Goal: Task Accomplishment & Management: Use online tool/utility

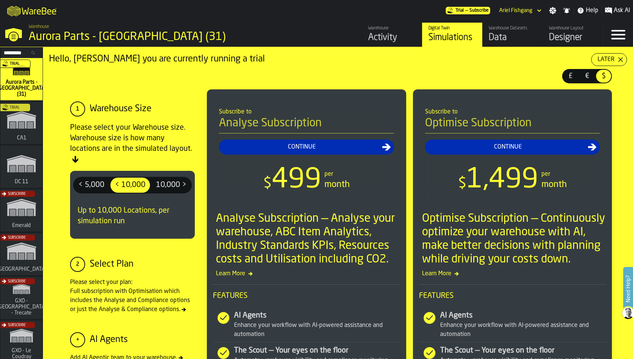
click at [21, 129] on div "Trial" at bounding box center [20, 125] width 42 height 44
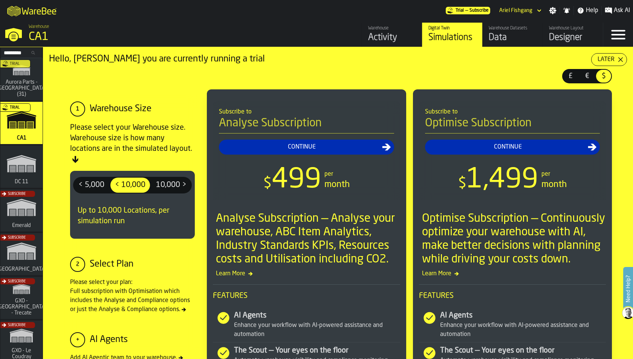
click at [562, 34] on div "Designer" at bounding box center [573, 38] width 48 height 12
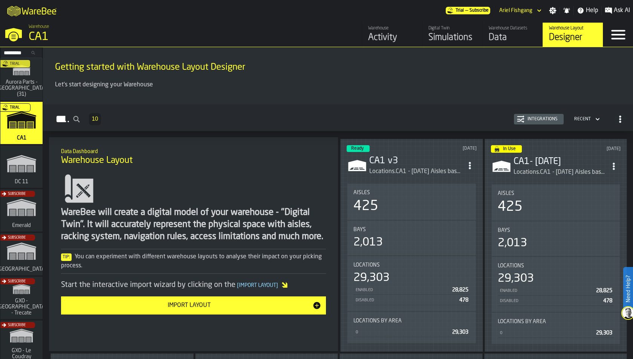
click at [512, 32] on div "Data" at bounding box center [513, 38] width 48 height 12
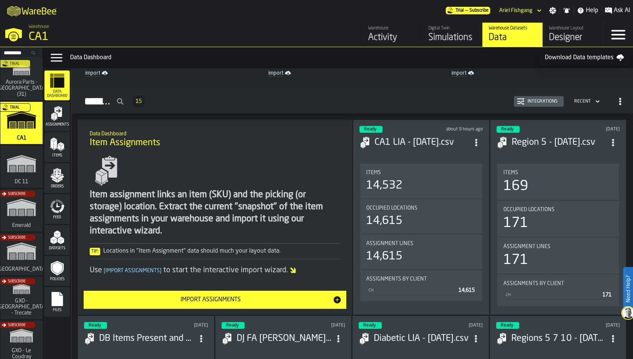
scroll to position [38, 0]
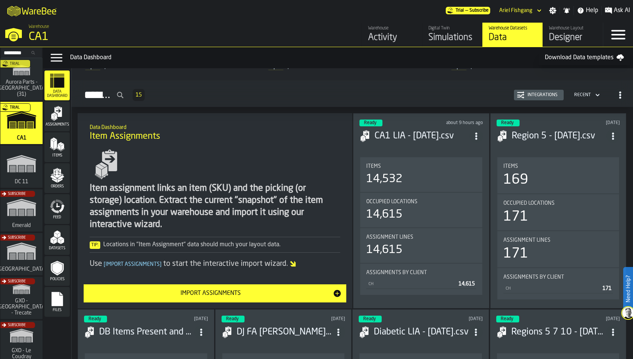
click at [61, 145] on polygon "menu Items" at bounding box center [61, 144] width 5 height 3
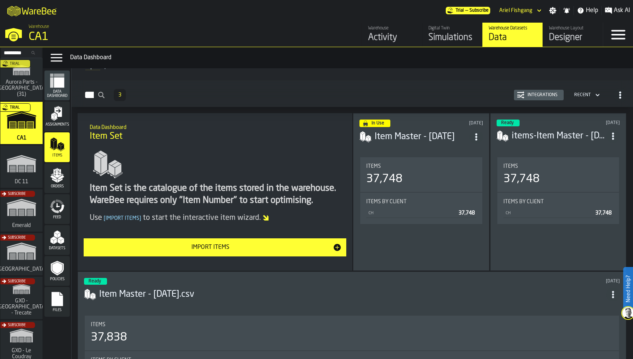
click at [548, 97] on div "Integrations" at bounding box center [542, 94] width 36 height 5
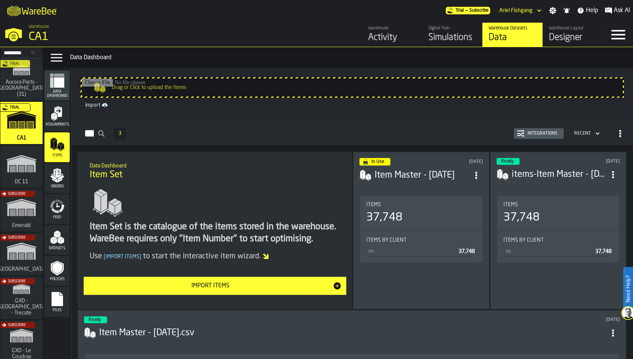
scroll to position [23, 0]
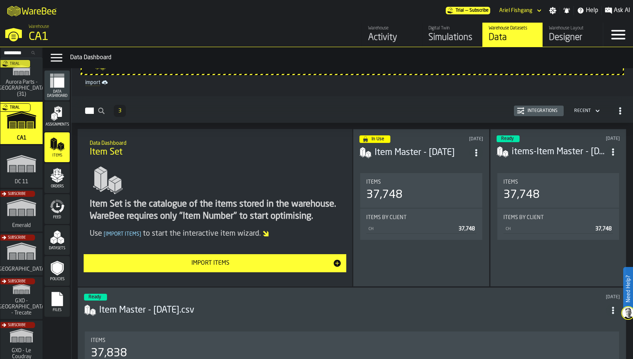
click at [470, 148] on span "ItemListCard-DashboardItemContainer" at bounding box center [476, 153] width 14 height 14
click at [444, 165] on div "Open" at bounding box center [459, 166] width 39 height 9
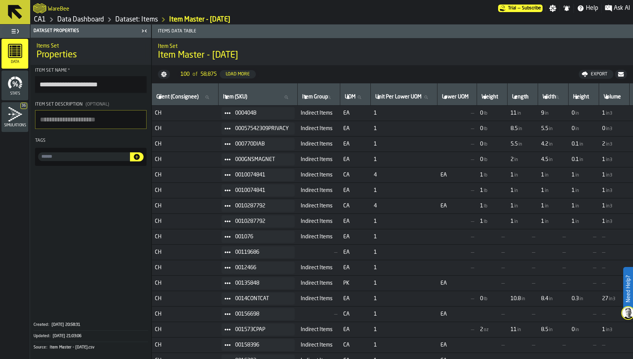
click at [151, 18] on link "Dataset: Items" at bounding box center [136, 19] width 43 height 8
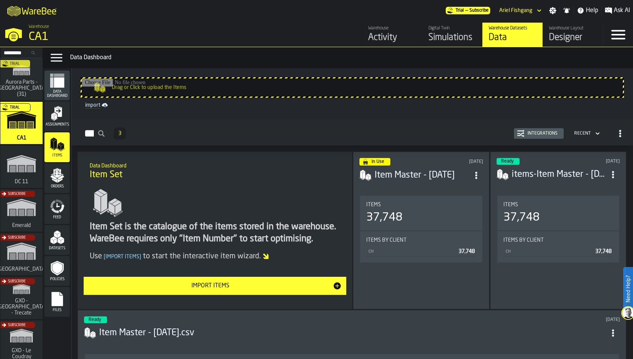
click at [552, 135] on div "Integrations" at bounding box center [542, 133] width 36 height 5
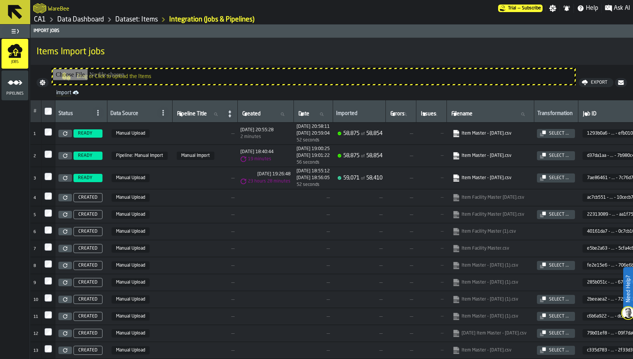
click at [572, 131] on div "Select ..." at bounding box center [559, 133] width 26 height 5
click at [153, 20] on link "Dataset: Items" at bounding box center [136, 19] width 43 height 8
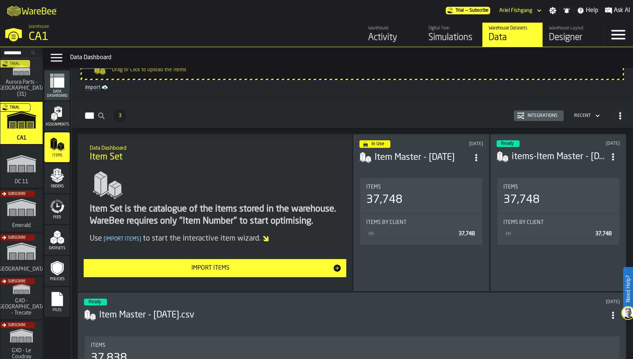
scroll to position [31, 0]
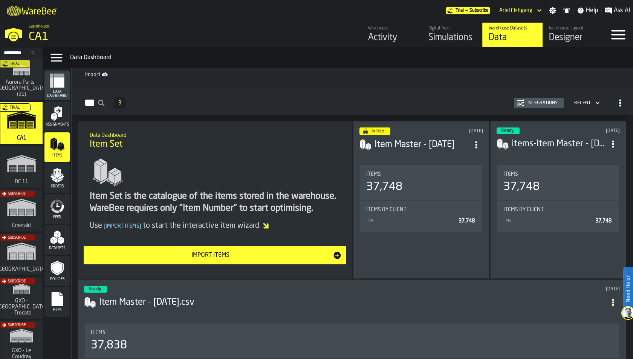
click at [55, 245] on div "Datasets" at bounding box center [56, 239] width 25 height 21
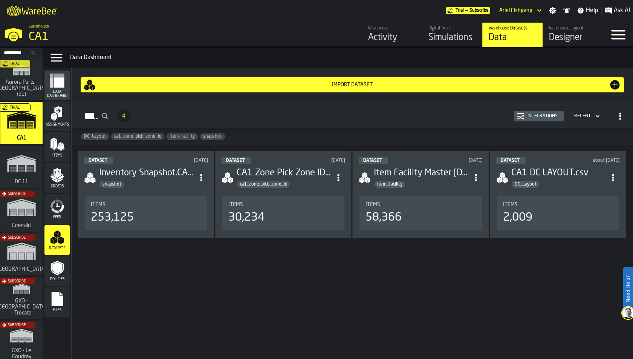
click at [57, 308] on span "Files" at bounding box center [56, 310] width 25 height 4
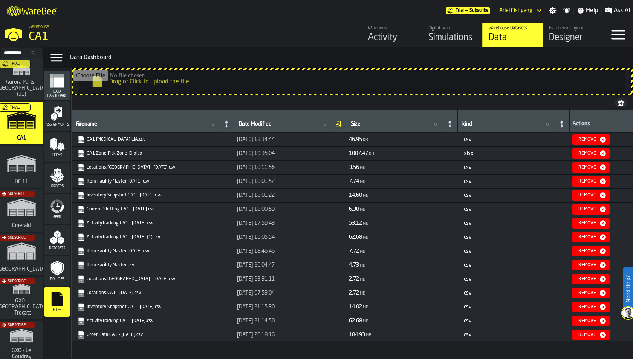
click at [129, 247] on link "Item Facility Master 09.15.25.csv" at bounding box center [152, 251] width 149 height 8
click at [65, 181] on div "Orders" at bounding box center [56, 178] width 25 height 21
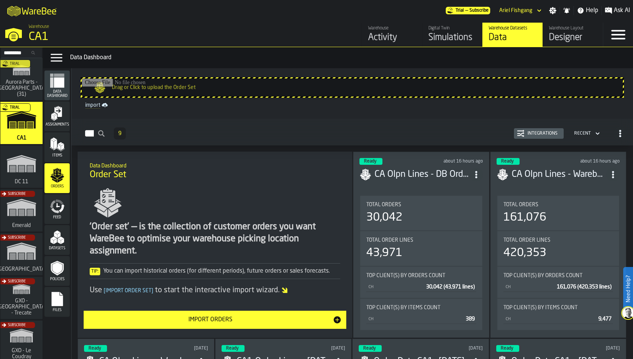
click at [472, 173] on icon "ItemListCard-DashboardItemContainer" at bounding box center [476, 175] width 8 height 8
click at [530, 133] on div "Integrations" at bounding box center [542, 133] width 36 height 5
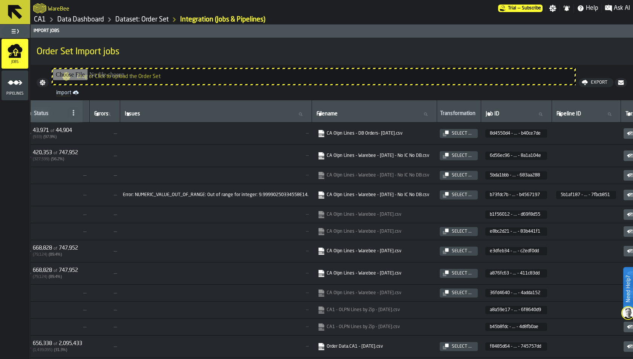
scroll to position [0, 317]
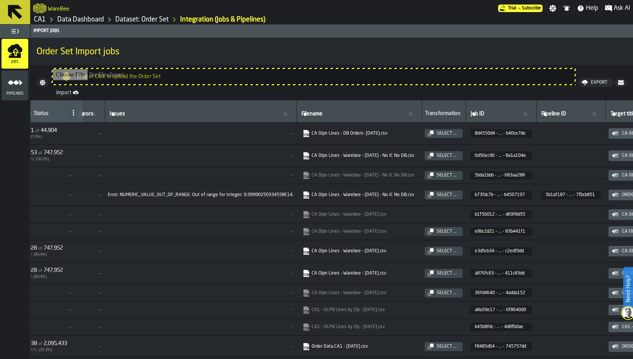
click at [460, 132] on div "Select ..." at bounding box center [447, 133] width 26 height 5
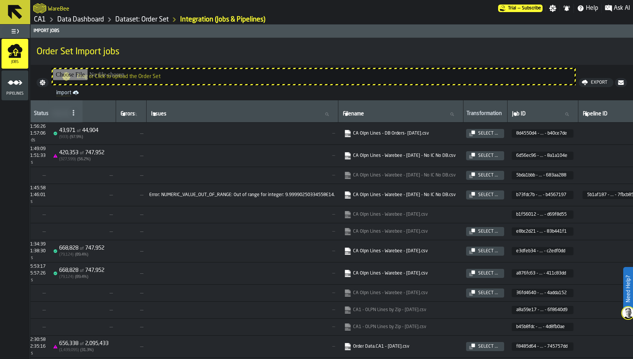
scroll to position [0, 289]
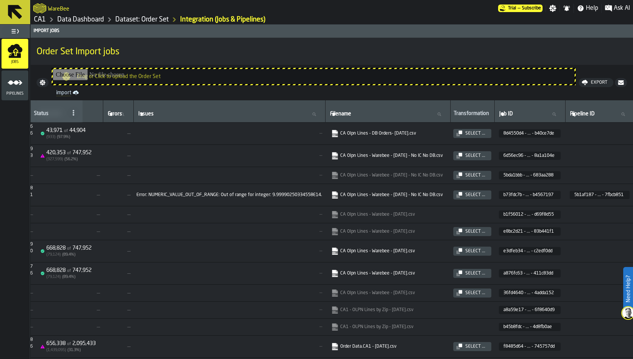
click at [396, 137] on span "CA Olpn Lines - DB Orders- 10.2.2025.csv" at bounding box center [388, 133] width 116 height 11
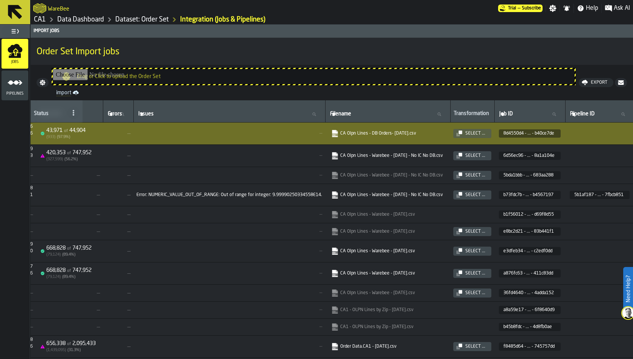
click at [418, 128] on span "CA Olpn Lines - DB Orders- 10.2.2025.csv" at bounding box center [388, 133] width 116 height 11
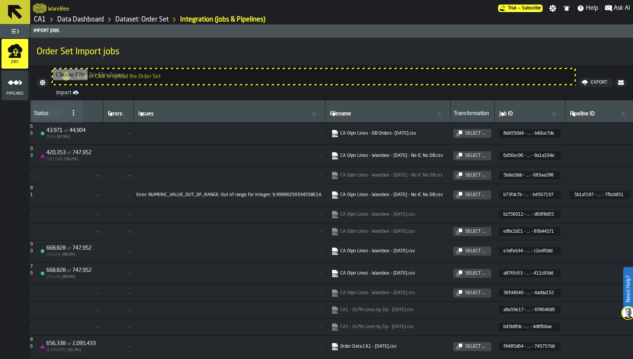
click at [420, 132] on link "CA Olpn Lines - DB Orders- 10.2.2025.csv" at bounding box center [386, 134] width 111 height 8
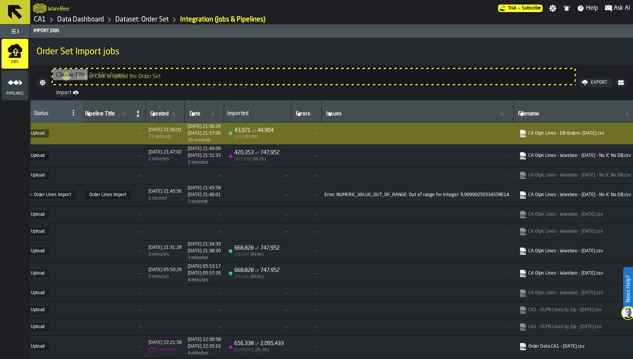
scroll to position [0, 0]
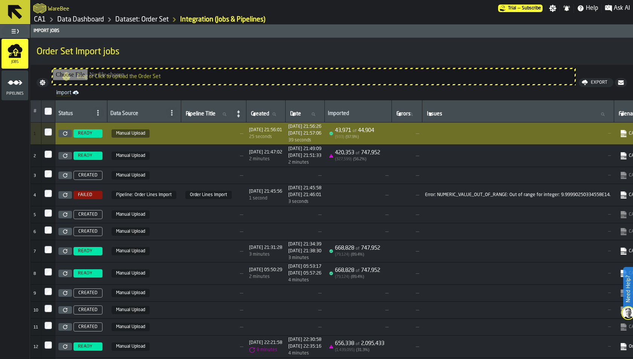
click at [82, 133] on span "READY" at bounding box center [85, 133] width 14 height 5
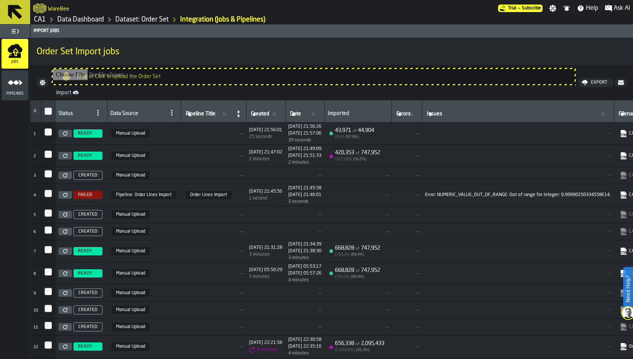
click at [141, 16] on link "Dataset: Order Set" at bounding box center [141, 19] width 53 height 8
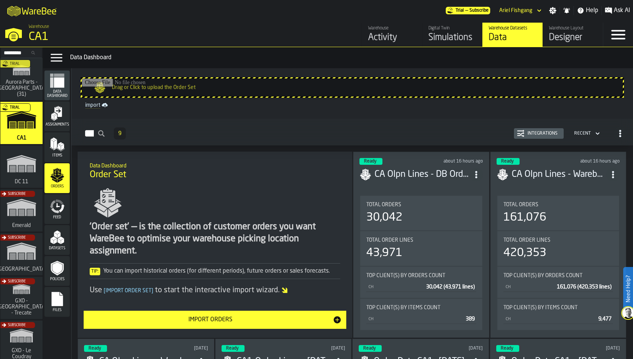
click at [55, 217] on span "Feed" at bounding box center [56, 217] width 25 height 4
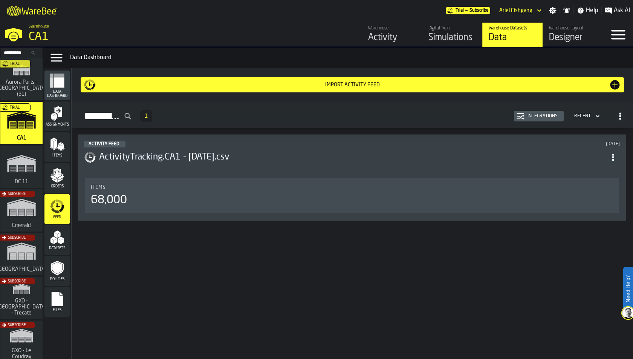
click at [550, 113] on div "Integrations" at bounding box center [539, 116] width 44 height 8
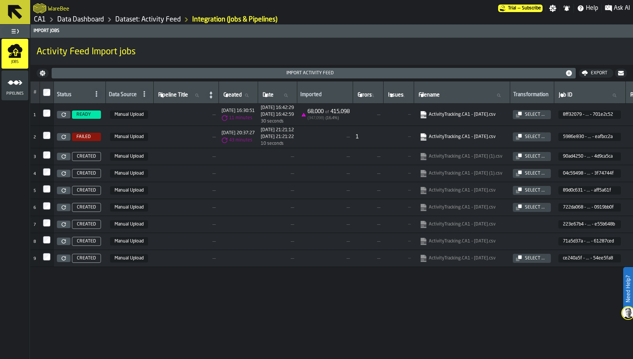
click at [548, 116] on div "Select ..." at bounding box center [535, 114] width 26 height 5
click at [62, 113] on icon at bounding box center [63, 114] width 5 height 5
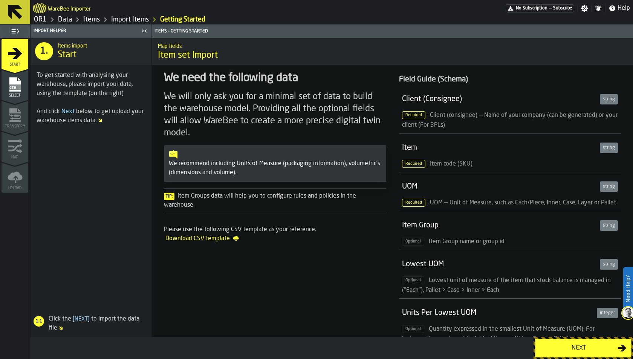
click at [70, 17] on link "Data" at bounding box center [65, 19] width 14 height 8
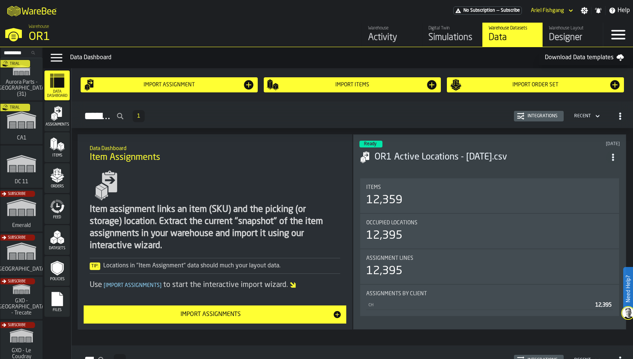
click at [50, 238] on icon "menu Datasets" at bounding box center [57, 236] width 15 height 15
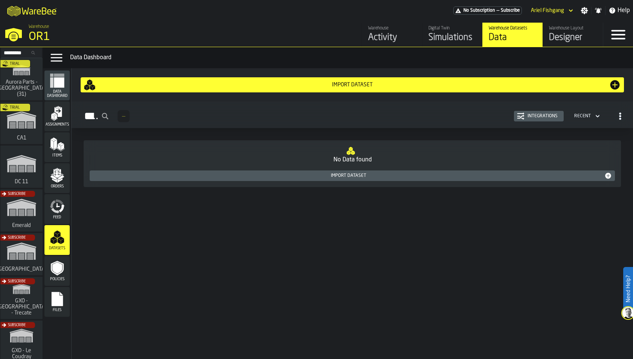
click at [66, 287] on div "Files" at bounding box center [56, 302] width 25 height 30
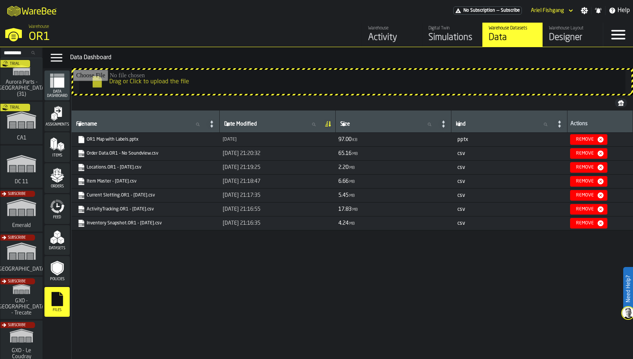
click at [48, 170] on div "Orders" at bounding box center [56, 178] width 25 height 21
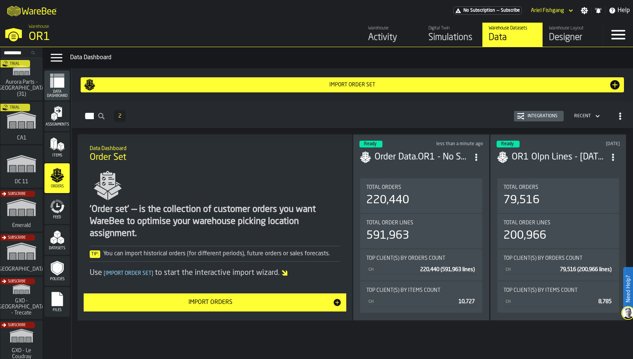
click at [63, 294] on icon "menu Files" at bounding box center [57, 298] width 15 height 15
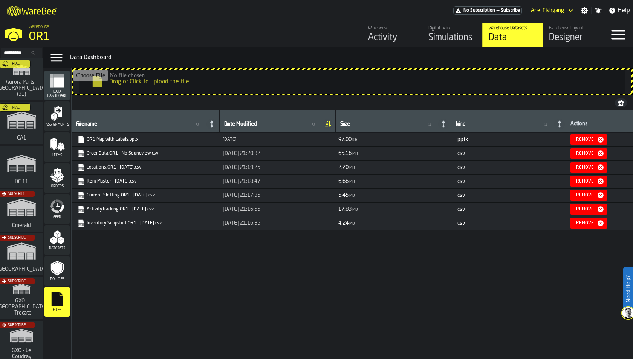
click at [61, 177] on polygon "menu Orders" at bounding box center [61, 177] width 6 height 5
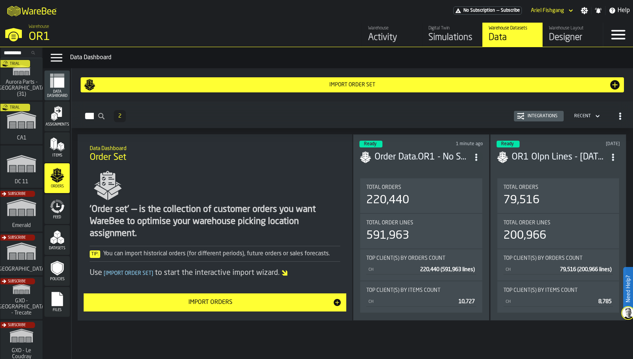
click at [591, 155] on h3 "OR1 Olpn Lines - [DATE].csv" at bounding box center [559, 157] width 95 height 12
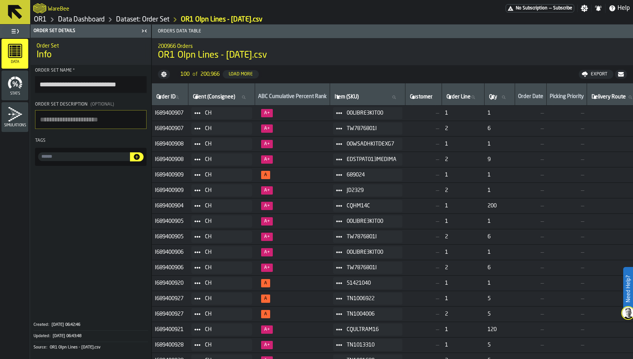
click at [152, 23] on link "Dataset: Order Set" at bounding box center [142, 19] width 53 height 8
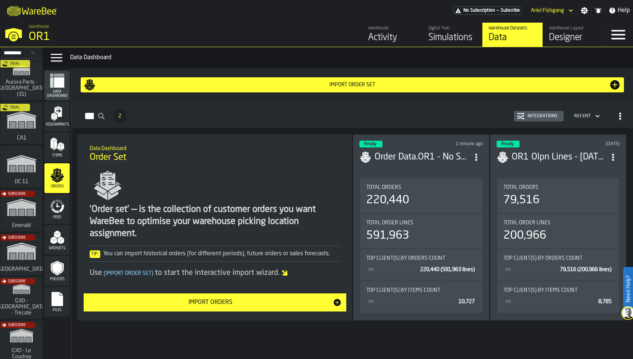
click at [544, 118] on div "Integrations" at bounding box center [542, 115] width 36 height 5
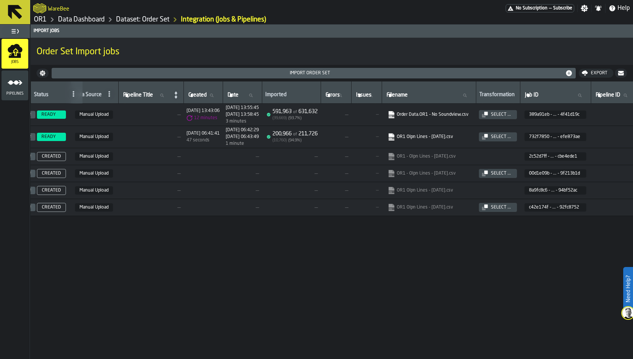
scroll to position [0, 55]
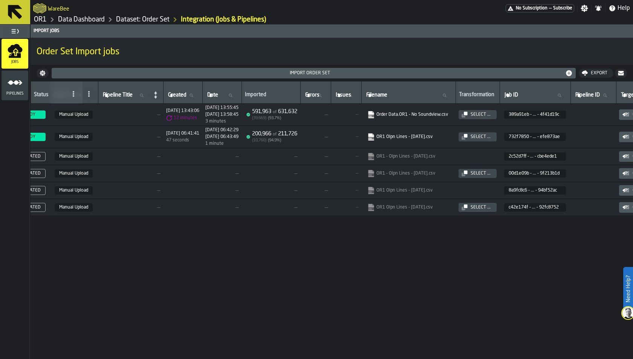
click at [438, 136] on link "OR1 Olpn Lines - [DATE].csv" at bounding box center [407, 137] width 81 height 8
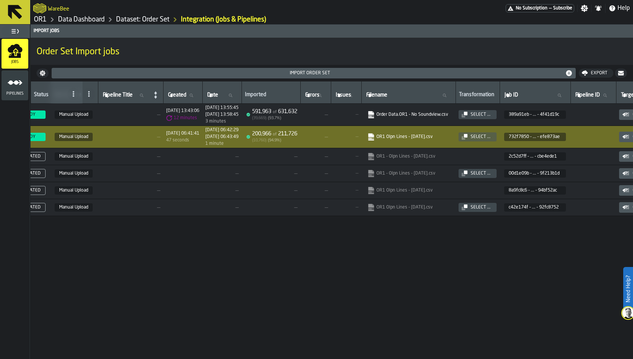
scroll to position [0, 0]
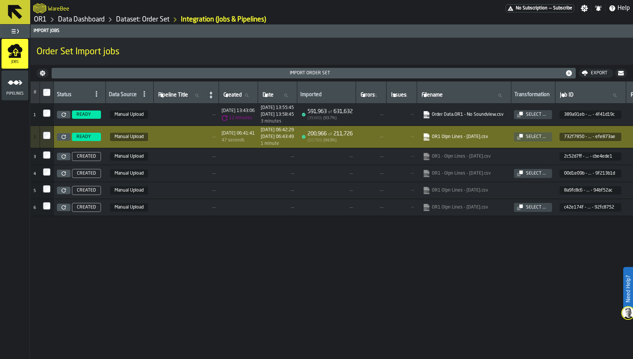
click at [76, 133] on span "READY" at bounding box center [86, 137] width 29 height 8
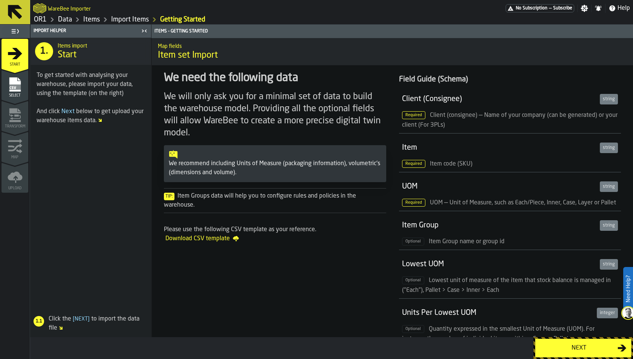
click at [67, 18] on link "Data" at bounding box center [65, 19] width 14 height 8
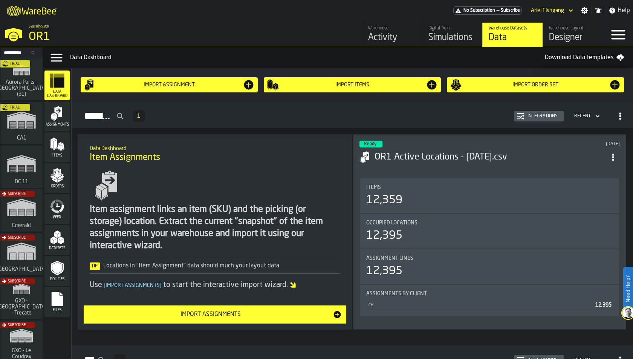
click at [57, 176] on icon "menu Orders" at bounding box center [57, 173] width 8 height 9
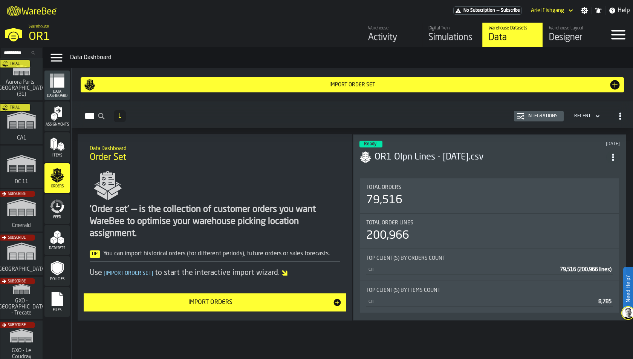
click at [210, 299] on div "Import Orders" at bounding box center [210, 302] width 244 height 9
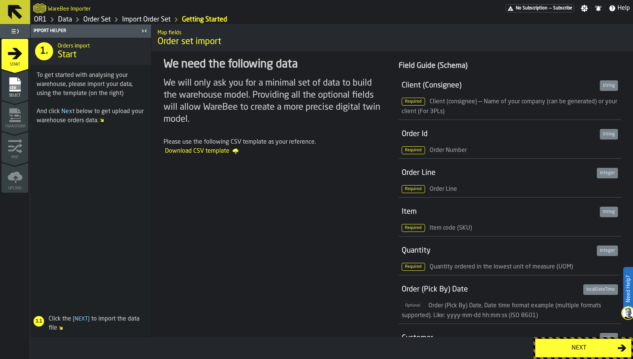
click at [21, 91] on icon "menu Select" at bounding box center [15, 84] width 15 height 15
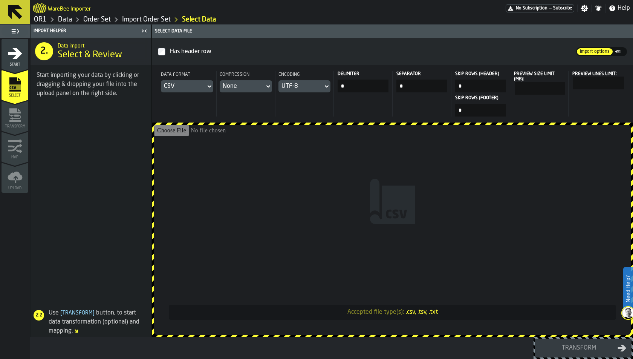
click at [269, 162] on input "Accepted file type(s): .csv, .tsv, .txt" at bounding box center [392, 230] width 477 height 210
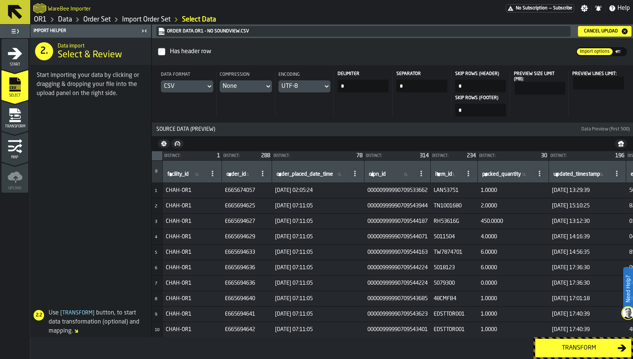
click at [15, 122] on icon "menu Transform" at bounding box center [15, 115] width 15 height 15
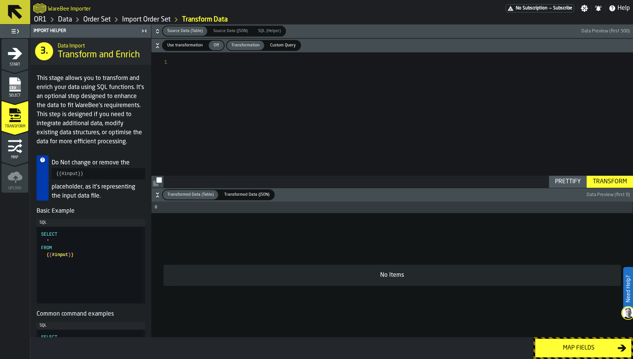
click at [204, 109] on div at bounding box center [405, 120] width 456 height 136
click at [191, 48] on span "Use transformation" at bounding box center [184, 45] width 41 height 6
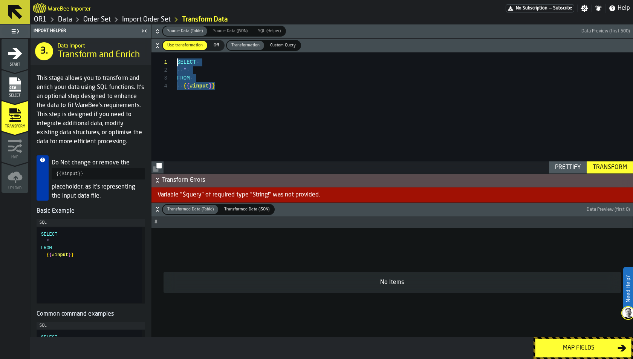
drag, startPoint x: 193, startPoint y: 73, endPoint x: 150, endPoint y: 36, distance: 57.2
click at [177, 52] on div "SELECT * FROM { { #input } }" at bounding box center [405, 112] width 456 height 121
type textarea "**********"
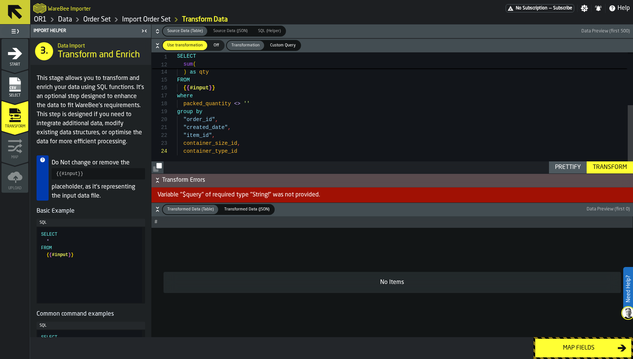
click at [601, 165] on div "Transform" at bounding box center [610, 167] width 40 height 9
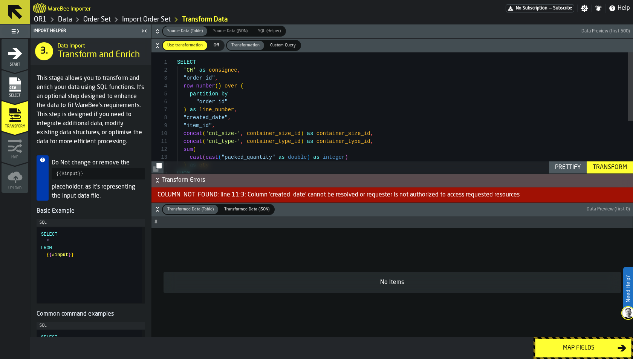
click at [156, 28] on icon "button-" at bounding box center [158, 31] width 8 height 8
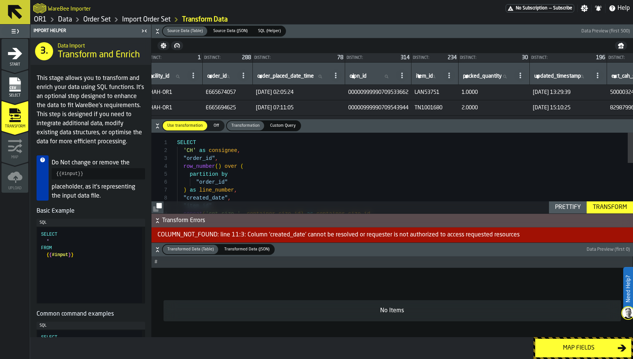
scroll to position [0, 0]
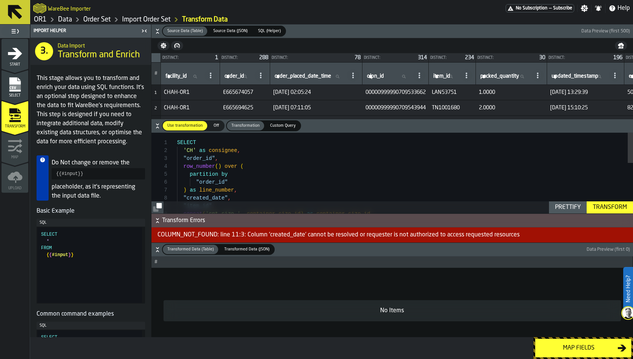
click at [156, 251] on icon "button-" at bounding box center [157, 251] width 3 height 2
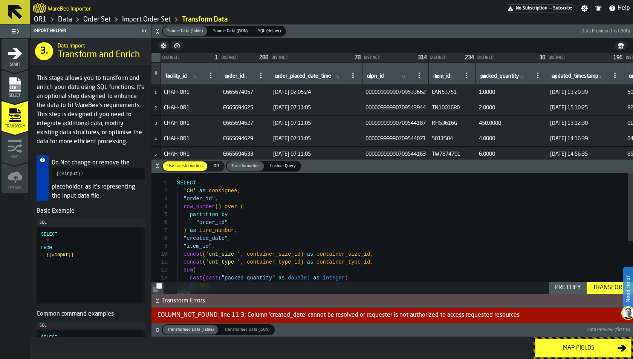
scroll to position [16, 0]
click at [249, 200] on div "concat ( 'cnt_size-' , container_size_id ) as container_size_id , "item_id" , "…" at bounding box center [405, 280] width 456 height 214
click at [240, 219] on div "concat ( 'cnt_size-' , container_size_id ) as container_size_id , "item_id" , "…" at bounding box center [405, 280] width 456 height 214
click at [243, 231] on div "concat ( 'cnt_size-' , container_size_id ) as container_size_id , "item_id" , "…" at bounding box center [405, 280] width 456 height 214
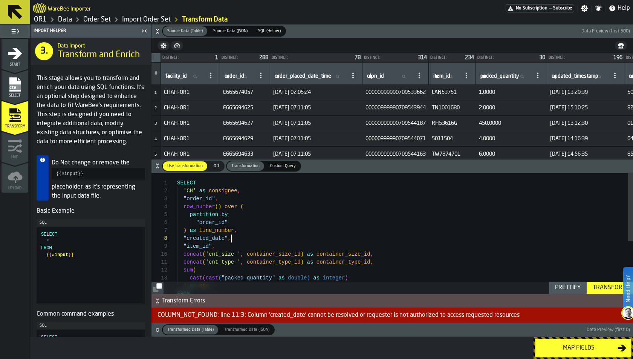
scroll to position [55, 0]
click at [237, 236] on div "concat ( 'cnt_size-' , container_size_id ) as container_size_id , "item_id" , "…" at bounding box center [405, 280] width 456 height 214
click at [213, 237] on div "concat ( 'cnt_size-' , container_size_id ) as container_size_id , "item_id" , "…" at bounding box center [405, 280] width 456 height 214
click at [186, 238] on div "concat ( 'cnt_size-' , container_size_id ) as container_size_id , "item_id" , "…" at bounding box center [405, 280] width 456 height 214
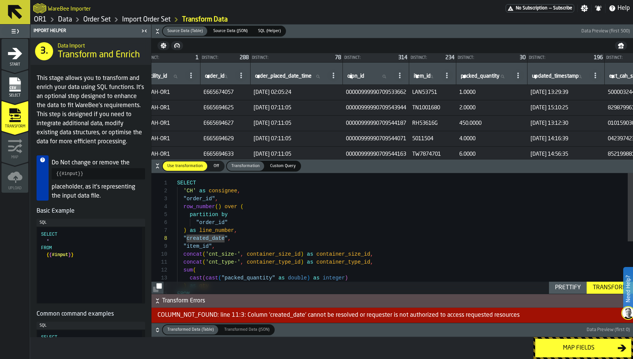
scroll to position [0, 0]
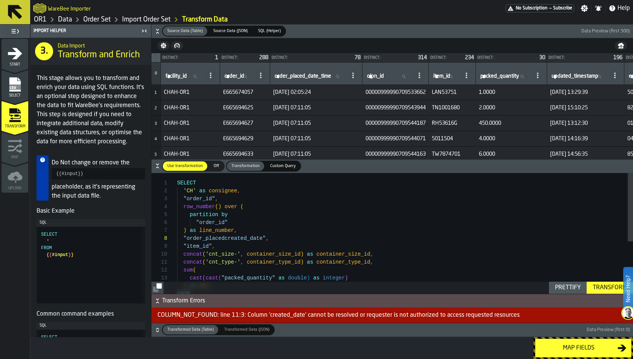
click at [237, 238] on div "concat ( 'cnt_size-' , container_size_id ) as container_size_id , "item_id" , "…" at bounding box center [405, 280] width 456 height 214
click at [190, 240] on div "concat ( 'cnt_size-' , container_size_id ) as container_size_id , "item_id" , "…" at bounding box center [405, 280] width 456 height 214
click at [225, 238] on div "concat ( 'cnt_size-' , container_size_id ) as container_size_id , "item_id" , "…" at bounding box center [405, 280] width 456 height 214
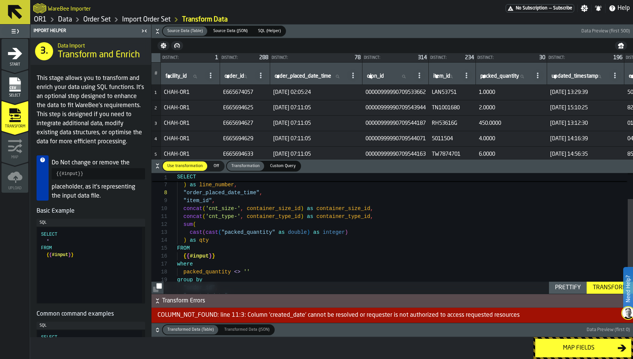
click at [602, 283] on button "Transform" at bounding box center [610, 287] width 46 height 12
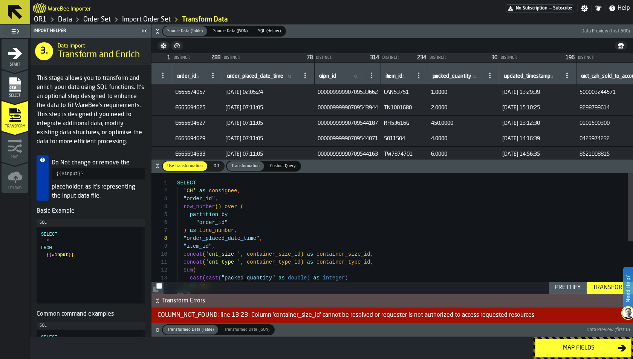
scroll to position [0, 133]
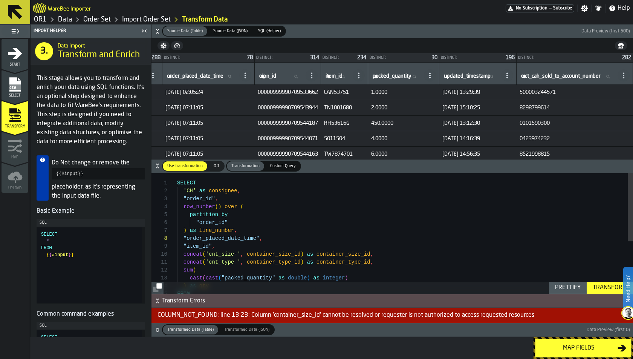
click at [156, 34] on icon "button-" at bounding box center [158, 31] width 8 height 8
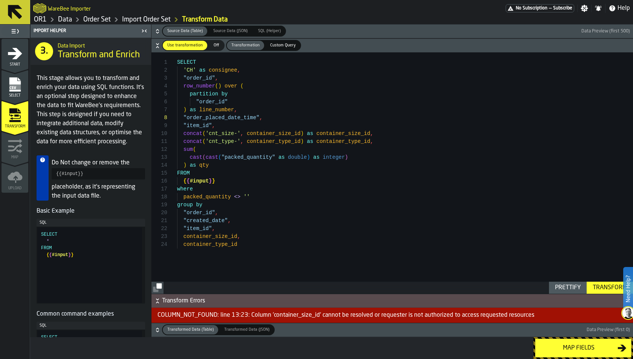
click at [263, 203] on div "concat ( 'cnt_size-' , container_size_id ) as container_size_id , concat ( 'cnt…" at bounding box center [405, 173] width 456 height 242
click at [265, 160] on div "concat ( 'cnt_size-' , container_size_id ) as container_size_id , concat ( 'cnt…" at bounding box center [405, 173] width 456 height 242
click at [291, 208] on div "concat ( 'cnt_size-' , container_size_id ) as container_size_id , concat ( 'cnt…" at bounding box center [405, 173] width 456 height 242
click at [162, 29] on label "Source Data (Table) Source Data (Table)" at bounding box center [185, 31] width 46 height 11
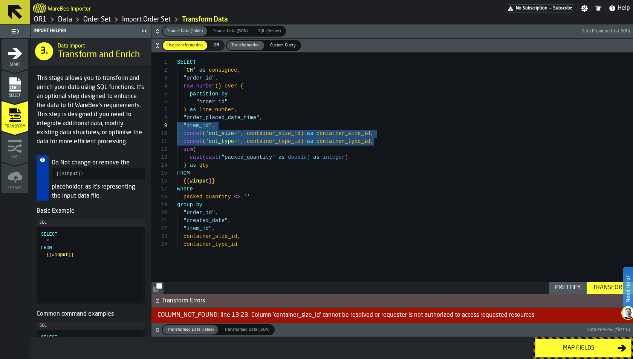
scroll to position [71, 0]
drag, startPoint x: 382, startPoint y: 144, endPoint x: 150, endPoint y: 133, distance: 232.0
click at [177, 133] on div "concat ( 'cnt_size-' , container_size_id ) as container_size_id , concat ( 'cnt…" at bounding box center [405, 173] width 456 height 242
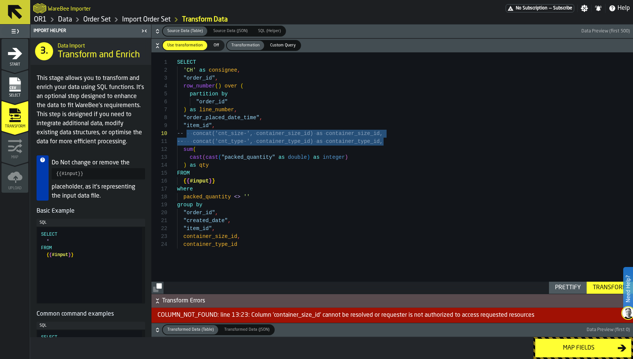
click at [599, 288] on div "Transform" at bounding box center [610, 287] width 40 height 9
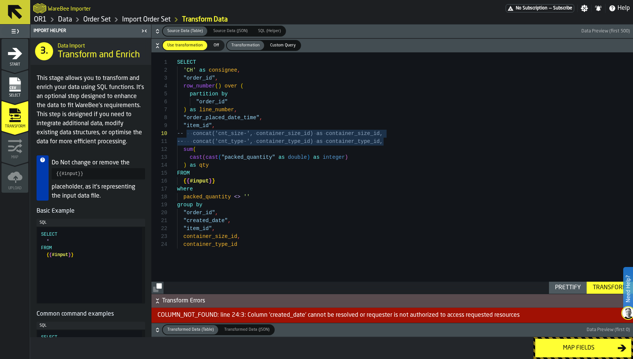
click at [608, 286] on div "Transform" at bounding box center [610, 287] width 40 height 9
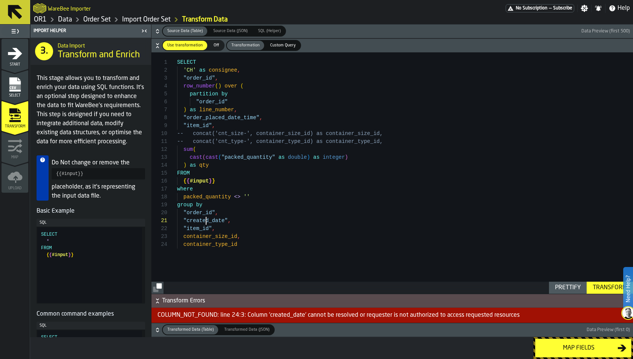
type textarea "**********"
click at [206, 221] on div "-- concat('cnt_size-', container_size_id) as con tainer_size_id, -- concat('cnt…" at bounding box center [405, 173] width 456 height 242
click at [155, 32] on icon "button-" at bounding box center [158, 31] width 8 height 8
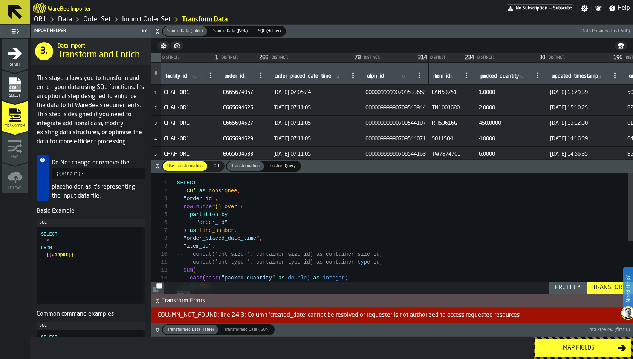
drag, startPoint x: 278, startPoint y: 74, endPoint x: 300, endPoint y: 74, distance: 21.5
click at [300, 74] on label "order_placed_date_time order_placed_date_time" at bounding box center [309, 77] width 72 height 10
click at [300, 74] on input "order_placed_date_time order_placed_date_time" at bounding box center [309, 77] width 72 height 10
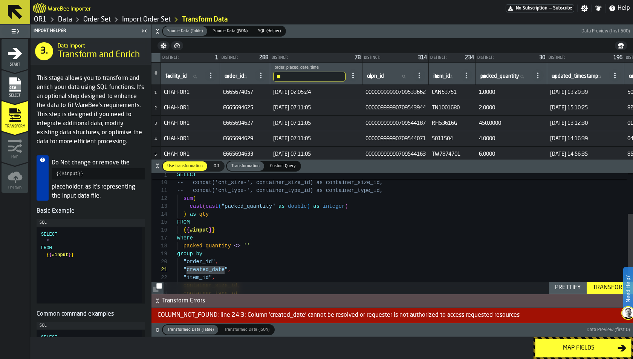
type input "*"
click at [201, 268] on div "-- concat('cnt_size-', container_size_id) as con tainer_size_id, -- concat('cnt…" at bounding box center [405, 208] width 456 height 214
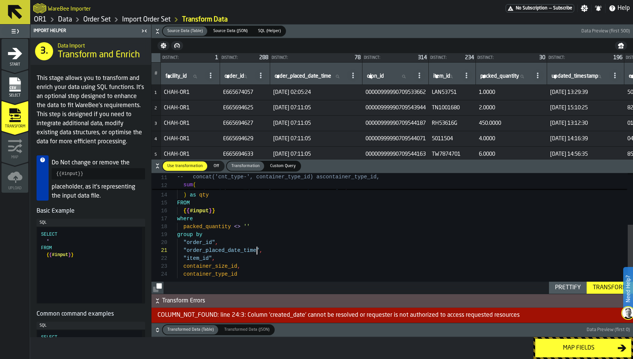
click at [600, 287] on div "Transform" at bounding box center [610, 287] width 40 height 9
drag, startPoint x: 241, startPoint y: 274, endPoint x: 150, endPoint y: 267, distance: 91.4
click at [177, 267] on div "-- concat('cnt_type-', container_type_id) as con tainer_type_id, sum ( cast ( c…" at bounding box center [405, 189] width 456 height 214
click at [601, 290] on div "Transform" at bounding box center [610, 287] width 40 height 9
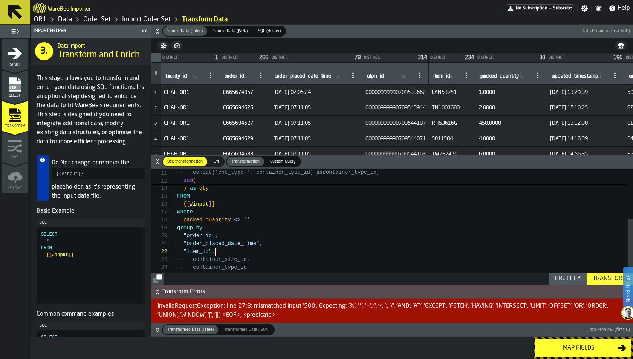
scroll to position [8, 0]
click at [232, 252] on div "sum ( cast ( cast ( "packed_quantity" as double ) as integer ) ) as qty FROM { …" at bounding box center [405, 182] width 456 height 214
click at [564, 284] on button "Prettify" at bounding box center [568, 278] width 38 height 12
type textarea "**********"
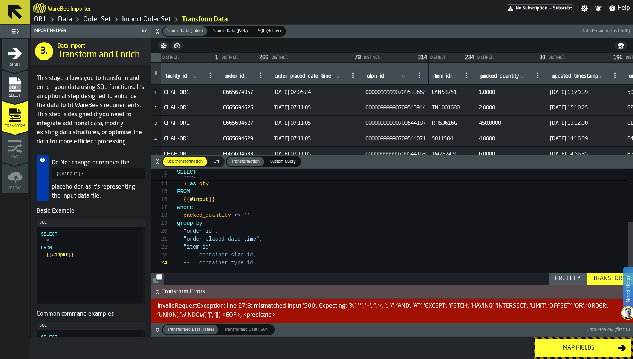
click at [606, 279] on div "Transform" at bounding box center [610, 278] width 40 height 9
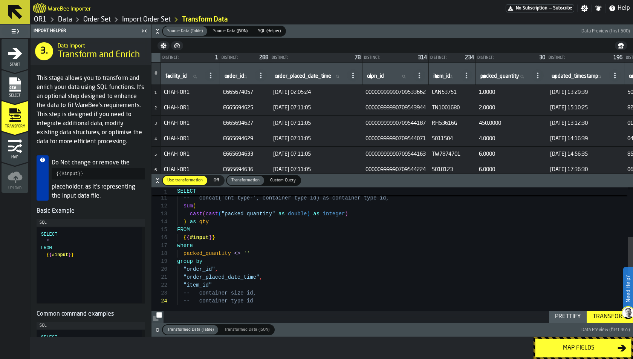
click at [554, 344] on div "Map fields" at bounding box center [579, 347] width 78 height 9
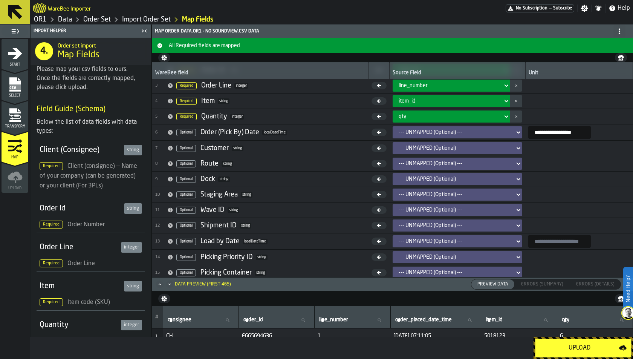
scroll to position [0, 0]
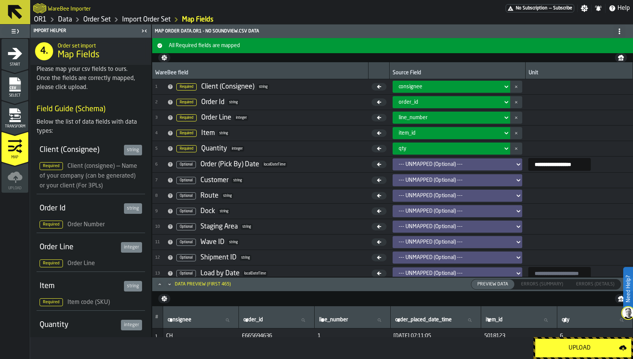
click at [410, 167] on div "--- UNMAPPED (Optional) ---" at bounding box center [455, 164] width 119 height 9
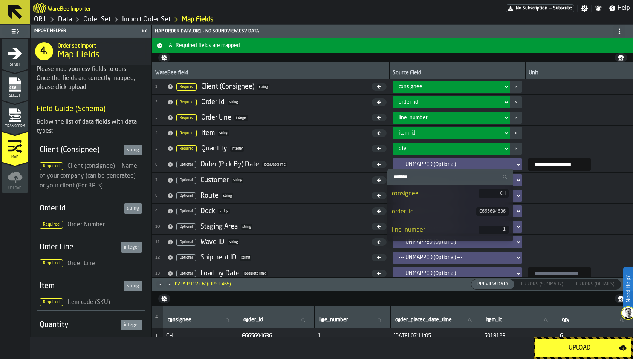
click at [5, 122] on div "Transform" at bounding box center [15, 118] width 27 height 21
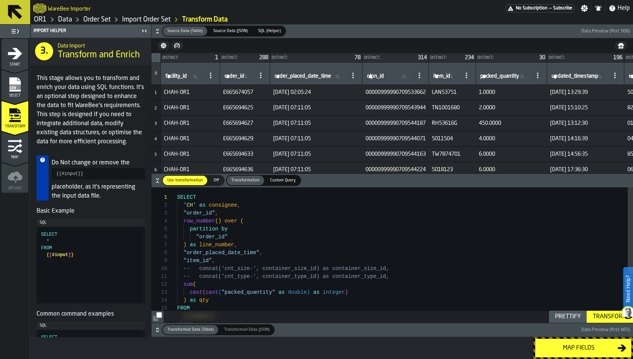
click at [561, 348] on div "Map fields" at bounding box center [579, 347] width 78 height 9
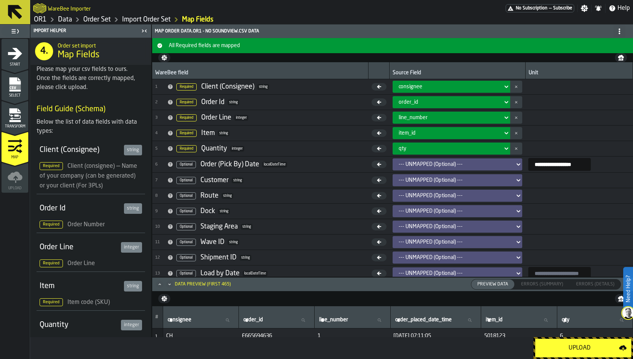
click at [558, 346] on div "Upload" at bounding box center [579, 347] width 79 height 9
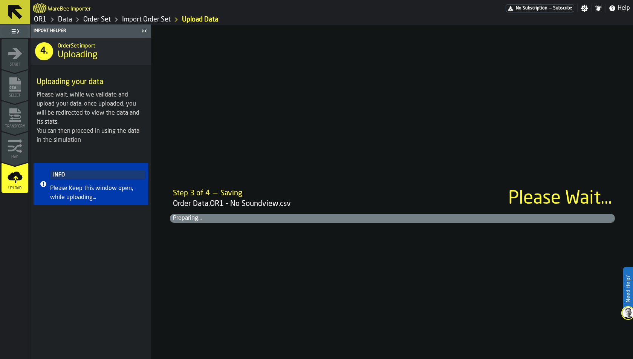
click at [285, 207] on span "Order Data.OR1 - No Soundview.csv" at bounding box center [340, 204] width 335 height 11
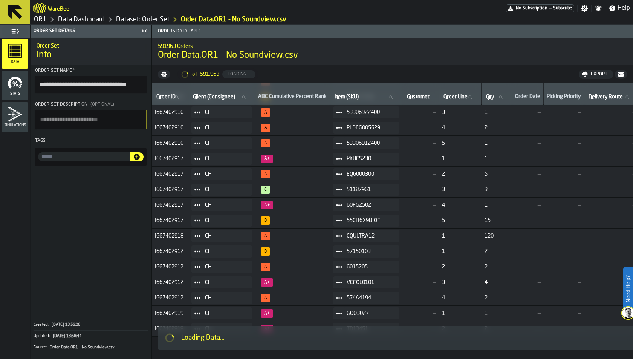
scroll to position [1322, 0]
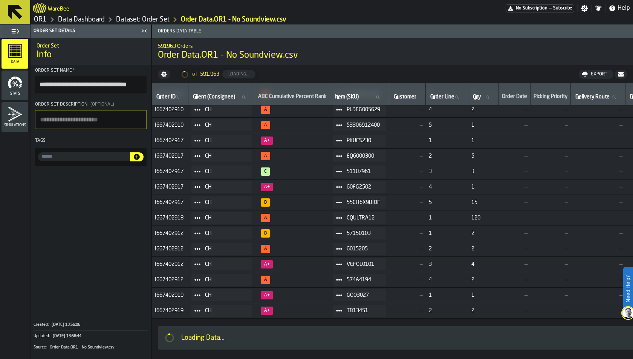
click at [32, 116] on section "**********" at bounding box center [91, 117] width 121 height 104
click at [21, 117] on icon "menu Simulations" at bounding box center [15, 114] width 15 height 15
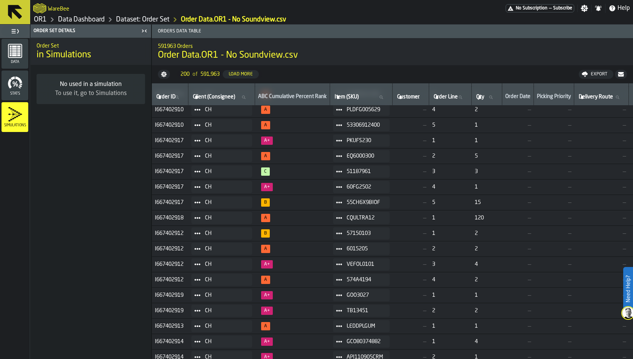
click at [21, 87] on icon "menu Stats" at bounding box center [15, 82] width 15 height 15
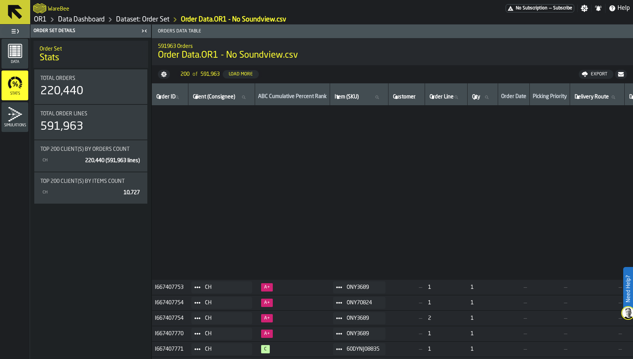
scroll to position [0, 0]
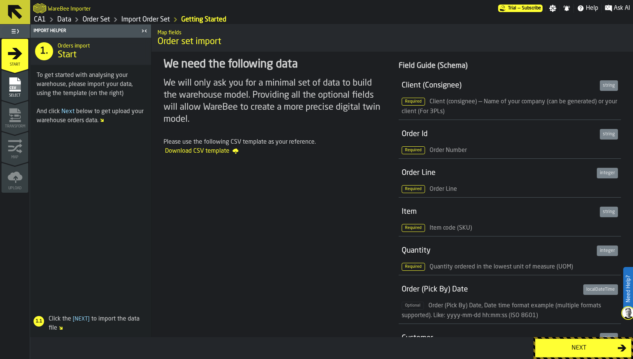
click at [22, 89] on icon "menu Select" at bounding box center [15, 84] width 15 height 15
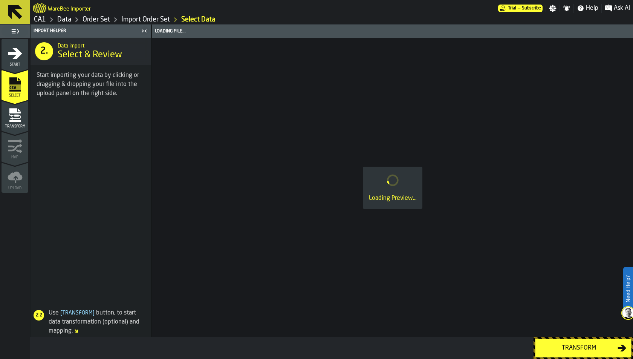
click at [21, 121] on icon "menu Transform" at bounding box center [15, 115] width 15 height 15
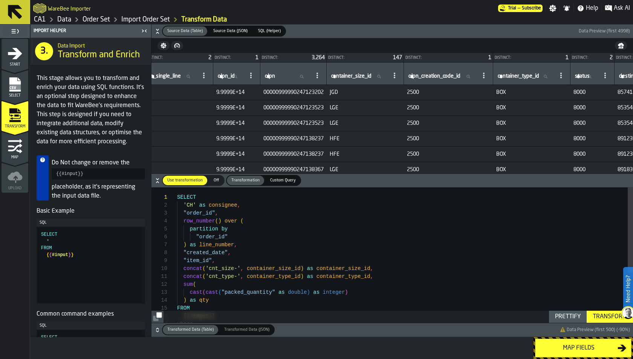
scroll to position [0, 210]
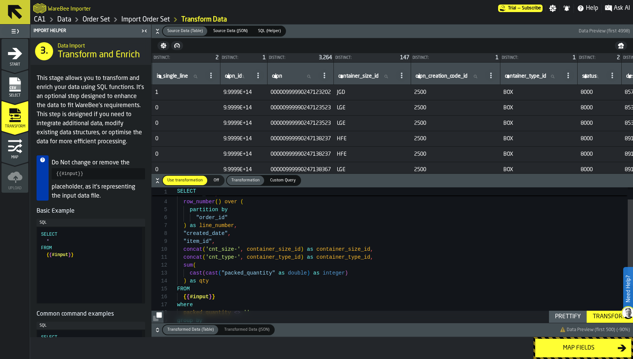
click at [18, 155] on span "Map" at bounding box center [15, 157] width 27 height 4
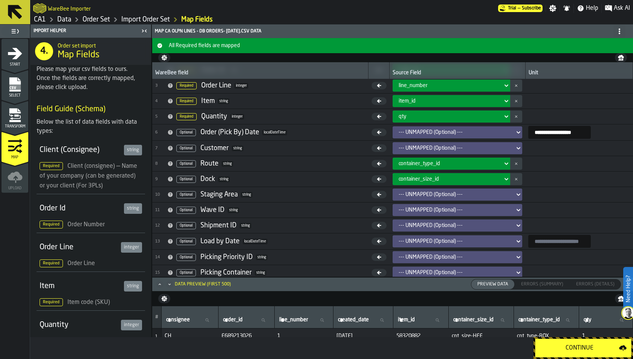
scroll to position [0, 0]
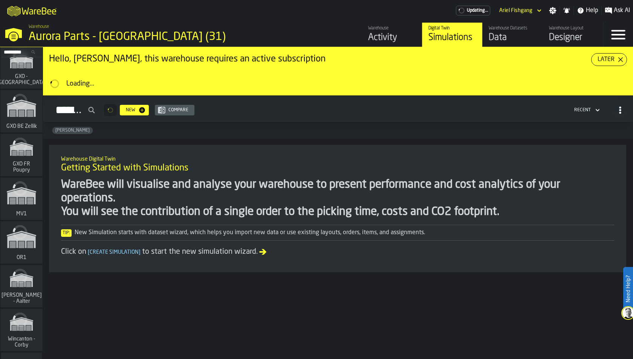
scroll to position [355, 0]
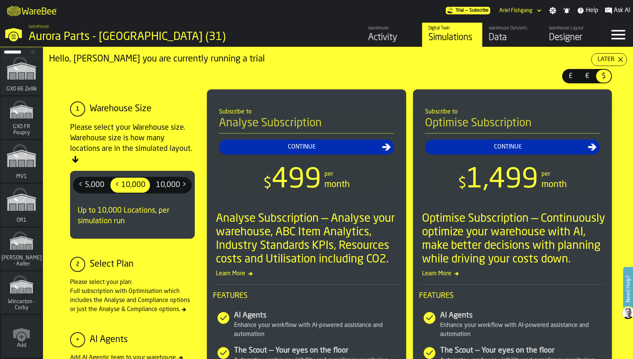
click at [24, 206] on div "link-to-/wh/i/02d92962-0f11-4133-9763-7cb092bceeef/simulations" at bounding box center [20, 207] width 42 height 44
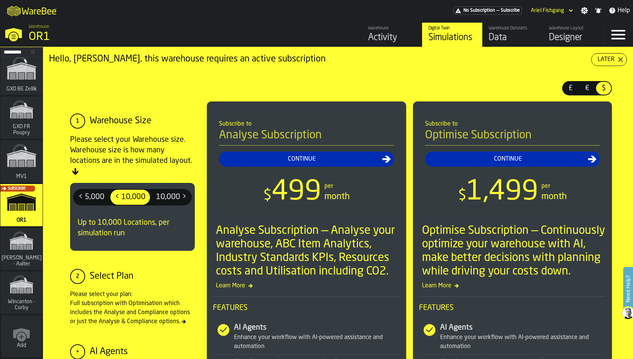
click at [516, 39] on div "Data" at bounding box center [513, 38] width 48 height 12
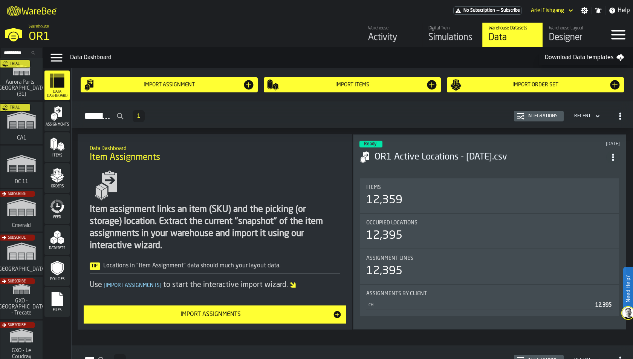
click at [61, 215] on span "Feed" at bounding box center [56, 217] width 25 height 4
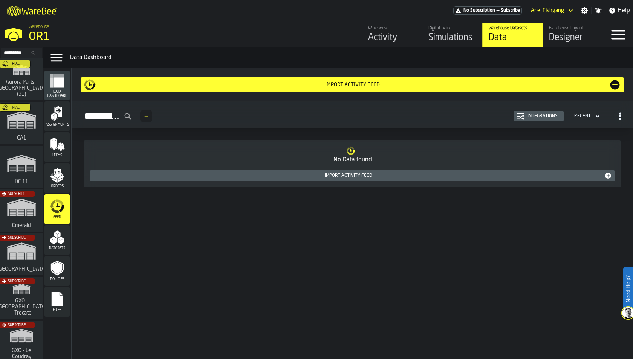
click at [55, 244] on icon "menu Datasets" at bounding box center [57, 236] width 15 height 15
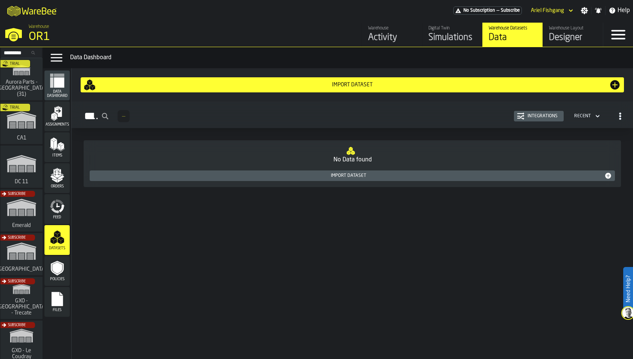
click at [55, 206] on icon "menu Feed" at bounding box center [57, 206] width 15 height 15
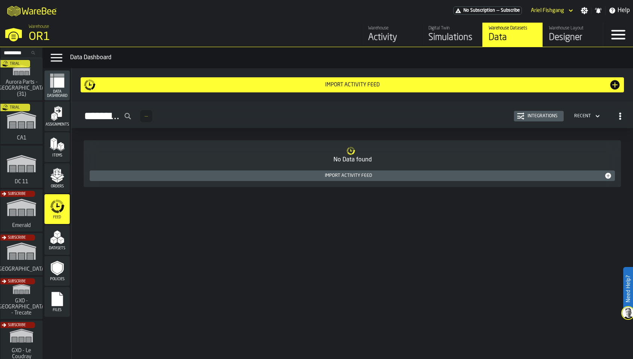
click at [58, 149] on icon "menu Items" at bounding box center [57, 144] width 15 height 15
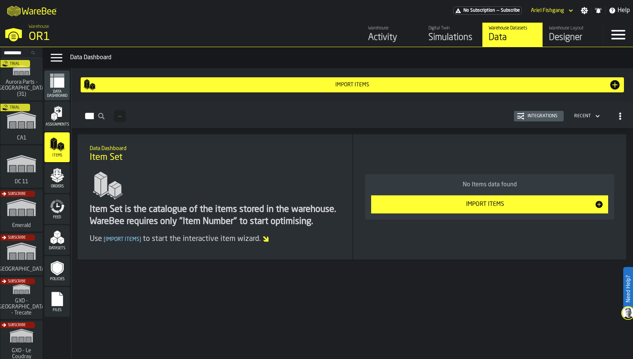
click at [58, 101] on div "Assignments" at bounding box center [56, 116] width 25 height 30
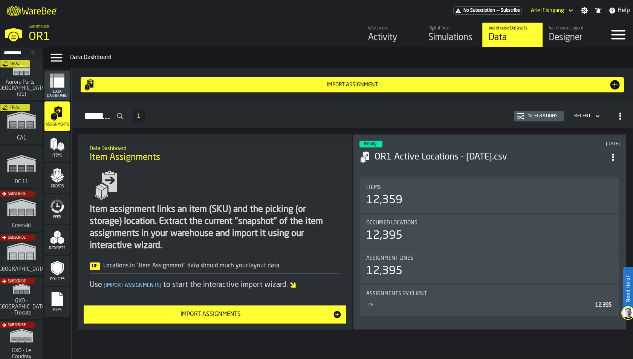
click at [55, 140] on polygon "menu Items" at bounding box center [55, 143] width 3 height 9
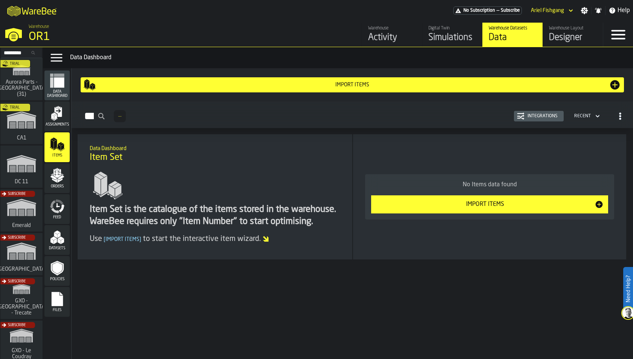
click at [56, 202] on icon "menu Feed" at bounding box center [57, 206] width 15 height 15
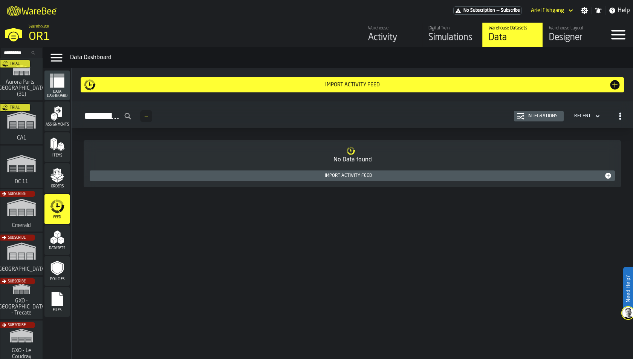
click at [348, 93] on header "Import Activity Feed" at bounding box center [352, 84] width 555 height 27
click at [348, 87] on div "Import Activity Feed" at bounding box center [352, 85] width 513 height 6
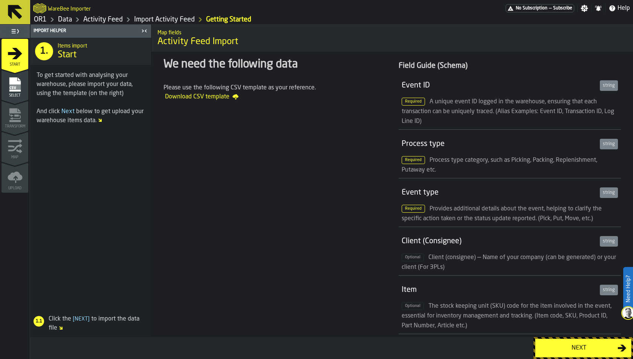
click at [17, 86] on rect "menu Select" at bounding box center [14, 86] width 11 height 5
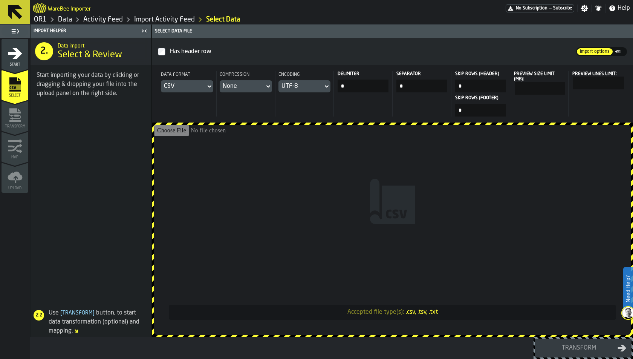
click at [240, 170] on input "Accepted file type(s): .csv, .tsv, .txt" at bounding box center [392, 230] width 477 height 210
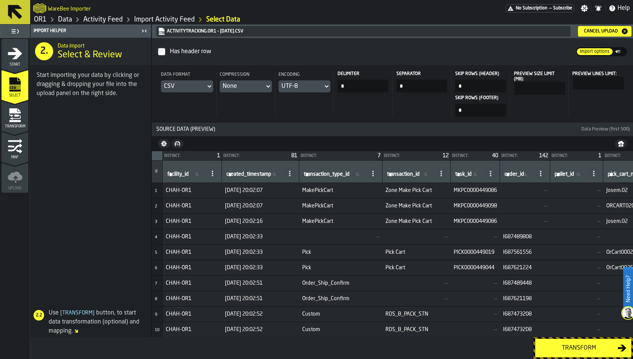
click at [20, 121] on icon "menu Transform" at bounding box center [14, 121] width 11 height 2
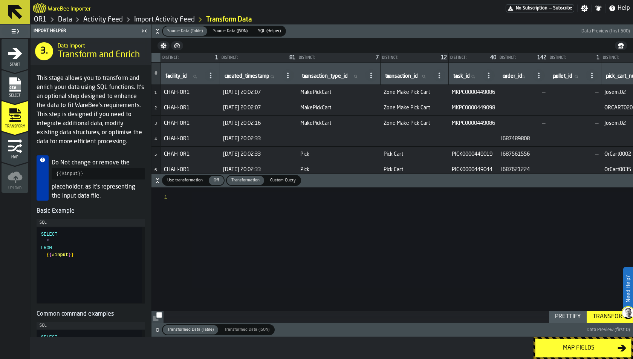
click at [189, 181] on span "Use transformation" at bounding box center [184, 180] width 41 height 6
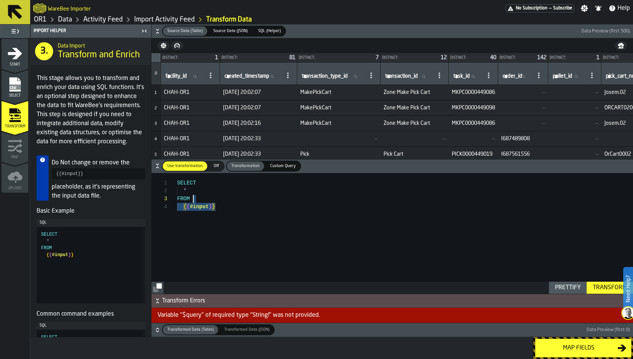
drag, startPoint x: 237, startPoint y: 209, endPoint x: 150, endPoint y: 174, distance: 94.0
click at [177, 174] on div "SELECT * FROM { { #input } }" at bounding box center [405, 233] width 456 height 121
type textarea "**********"
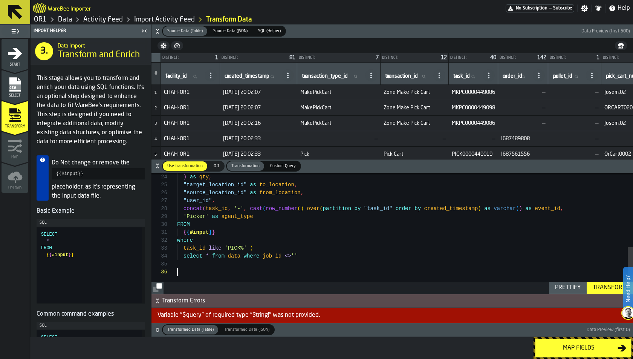
scroll to position [40, 0]
click at [597, 286] on div "Transform" at bounding box center [610, 287] width 40 height 9
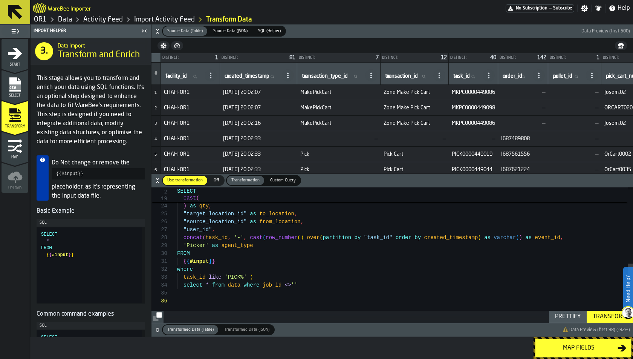
click at [159, 327] on icon "button-" at bounding box center [158, 330] width 8 height 8
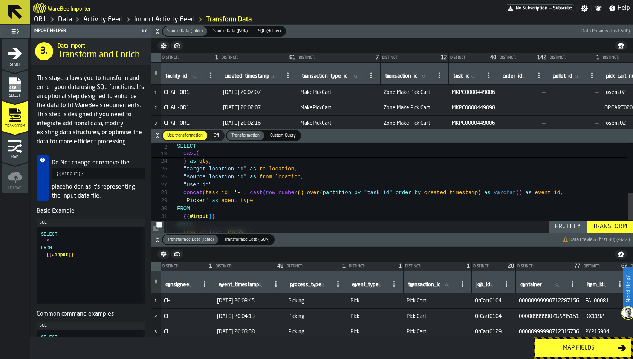
click at [582, 350] on div "Map fields" at bounding box center [579, 347] width 78 height 9
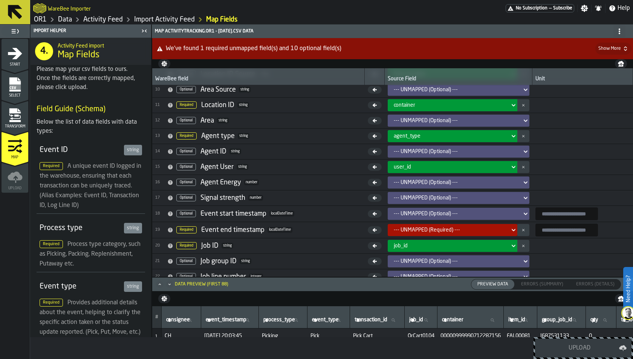
scroll to position [144, 0]
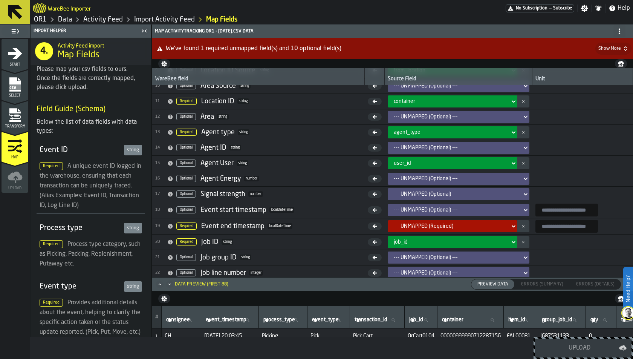
click at [407, 220] on div "--- UNMAPPED (Required) ---" at bounding box center [453, 226] width 130 height 12
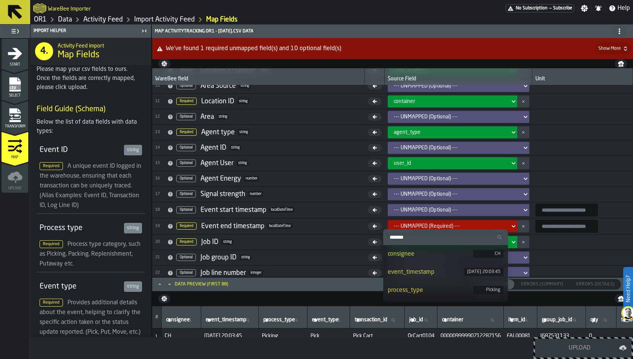
click at [417, 232] on input "Search" at bounding box center [445, 237] width 119 height 10
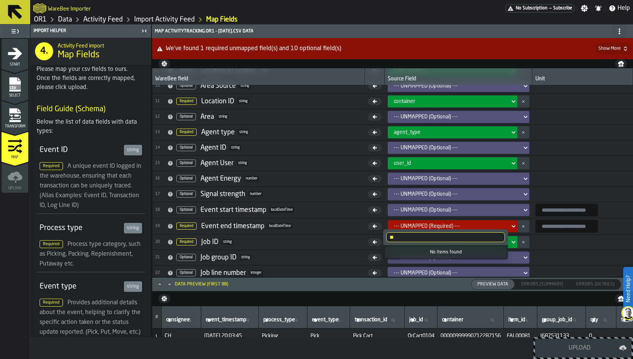
type input "*"
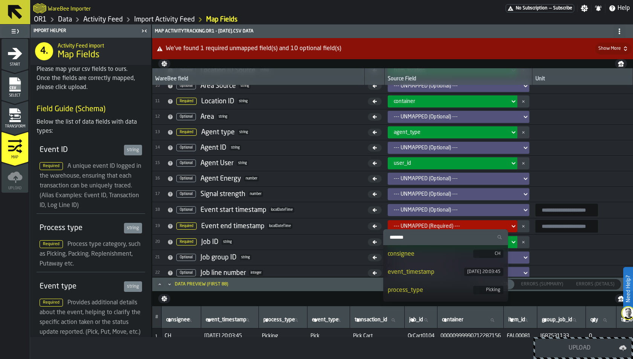
click at [308, 218] on td "19 Required Event end timestamp localDateTime" at bounding box center [258, 226] width 212 height 16
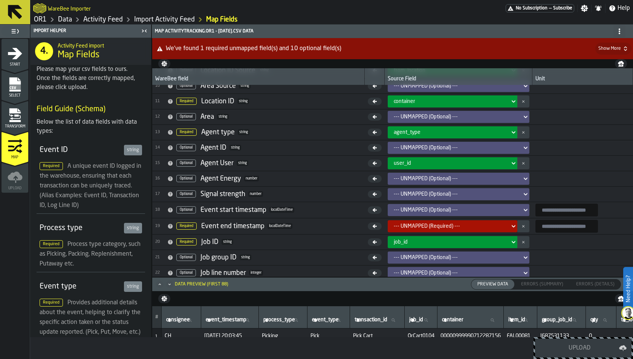
click at [14, 124] on div "Transform" at bounding box center [15, 118] width 27 height 21
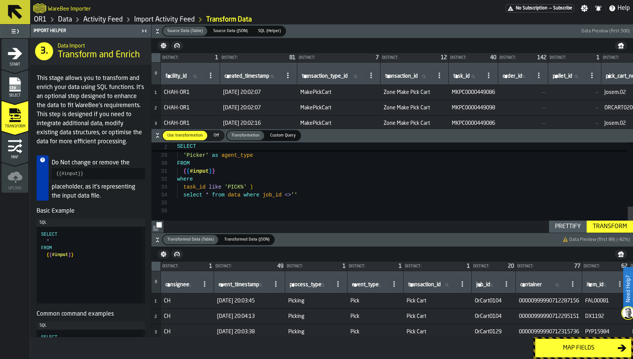
click at [17, 148] on icon "menu Map" at bounding box center [15, 146] width 15 height 15
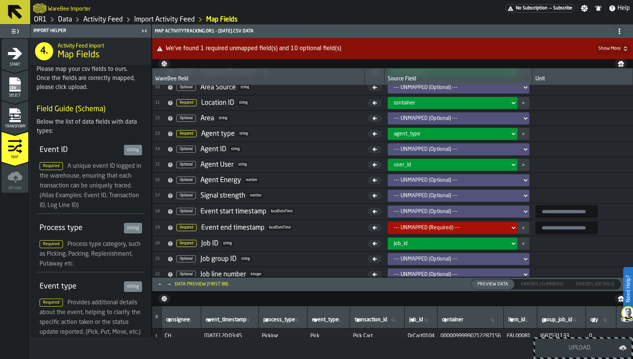
scroll to position [144, 0]
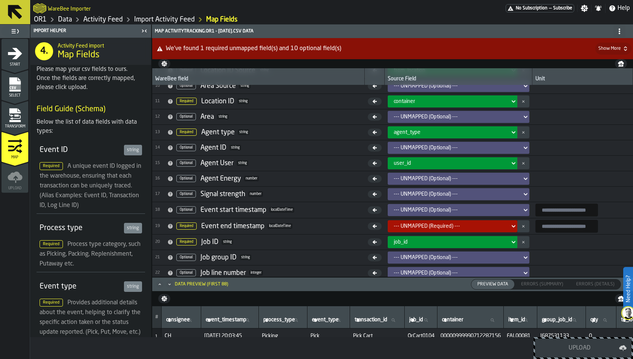
click at [464, 220] on div "--- UNMAPPED (Required) ---" at bounding box center [453, 226] width 130 height 12
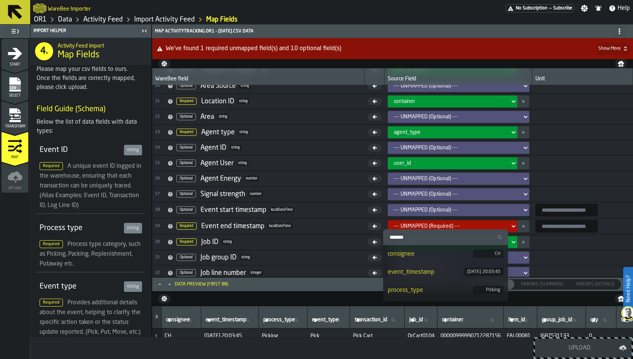
click at [452, 237] on input "Search" at bounding box center [445, 237] width 119 height 10
type input "*****"
click at [432, 255] on div "event_timestamp" at bounding box center [426, 253] width 77 height 9
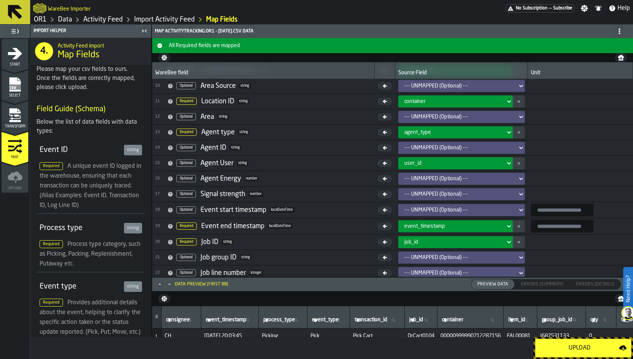
click at [559, 222] on input "input-value-" at bounding box center [562, 226] width 63 height 13
click at [157, 284] on icon "Maximize" at bounding box center [160, 284] width 8 height 8
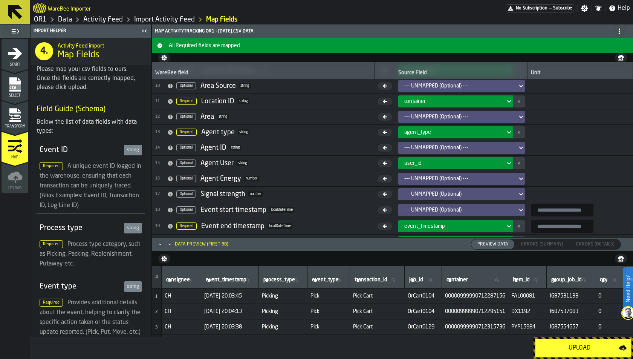
click at [540, 220] on input "input-value-" at bounding box center [562, 226] width 63 height 13
type input "*"
click at [590, 350] on div "Upload" at bounding box center [579, 347] width 79 height 9
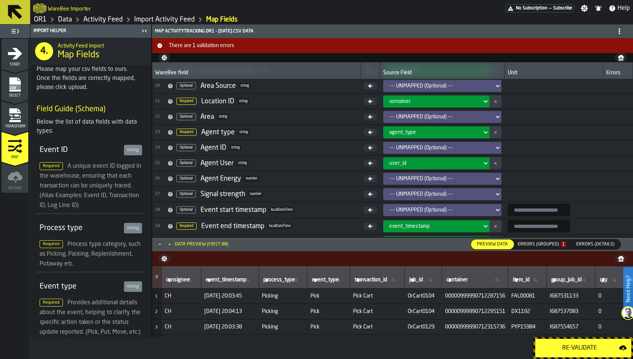
click at [529, 244] on div "Errors (Grouped) 1" at bounding box center [542, 243] width 49 height 5
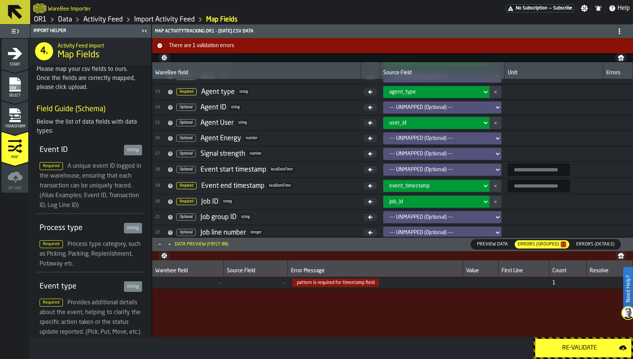
scroll to position [177, 0]
click at [519, 184] on input "input-value-" at bounding box center [538, 186] width 63 height 13
type input "**********"
click at [490, 240] on div "Preview Data" at bounding box center [492, 244] width 43 height 10
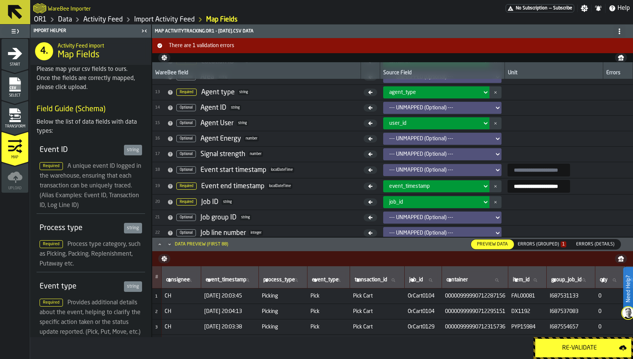
click at [568, 184] on input "**********" at bounding box center [538, 186] width 63 height 13
type input "**********"
click at [576, 347] on div "Re-Validate" at bounding box center [579, 347] width 79 height 9
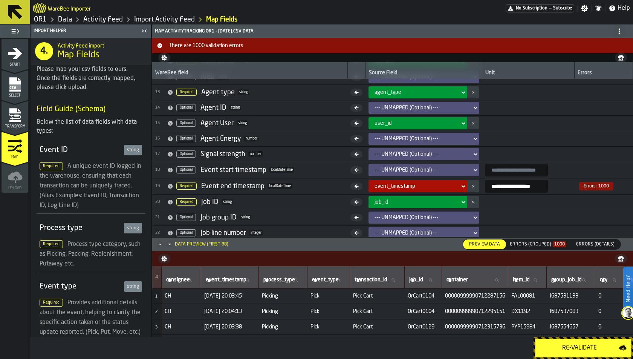
click at [552, 243] on div "Errors (Grouped) 1000" at bounding box center [538, 243] width 57 height 5
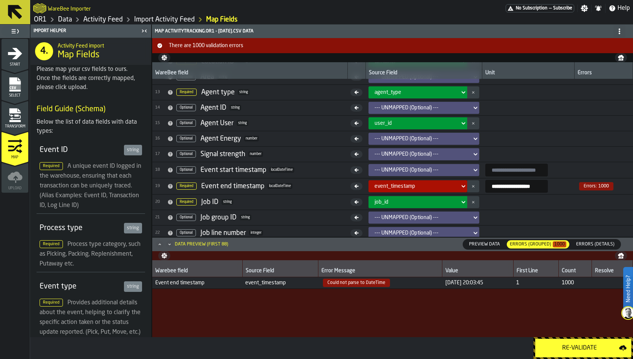
drag, startPoint x: 430, startPoint y: 281, endPoint x: 510, endPoint y: 281, distance: 80.2
click at [511, 281] on td "2025-08-18 20:03:45" at bounding box center [477, 283] width 71 height 12
click at [495, 183] on input "**********" at bounding box center [516, 186] width 63 height 13
type input "**********"
click at [576, 341] on button "Re-Validate" at bounding box center [583, 347] width 96 height 19
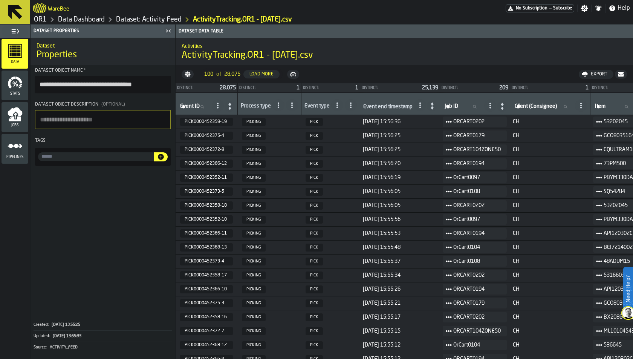
click at [17, 151] on icon "menu Pipelines" at bounding box center [15, 145] width 15 height 15
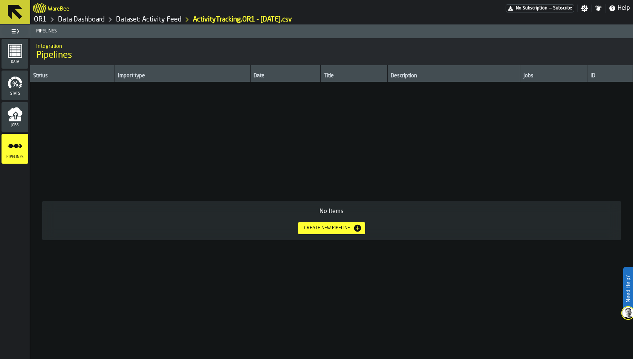
click at [18, 124] on span "Jobs" at bounding box center [15, 125] width 27 height 4
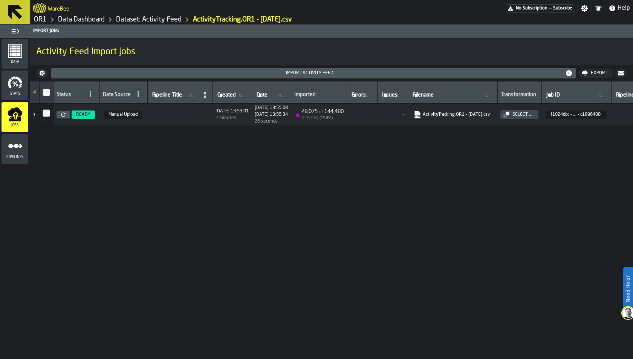
click at [16, 90] on div "Stats" at bounding box center [15, 85] width 27 height 21
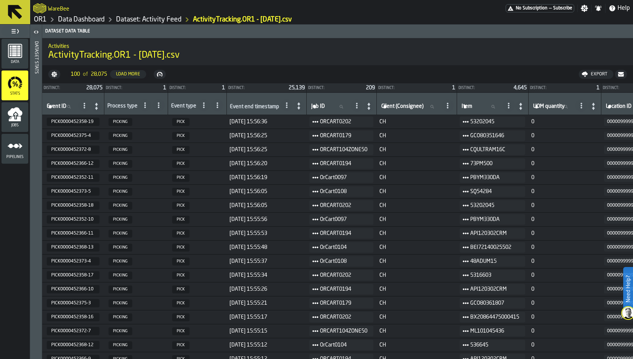
click at [81, 19] on link "Data Dashboard" at bounding box center [81, 19] width 47 height 8
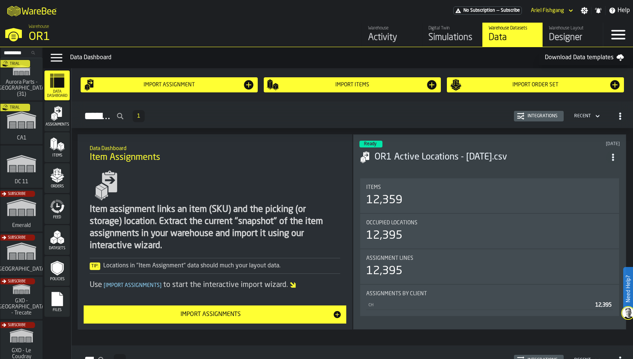
click at [448, 29] on div "Digital Twin" at bounding box center [452, 28] width 48 height 5
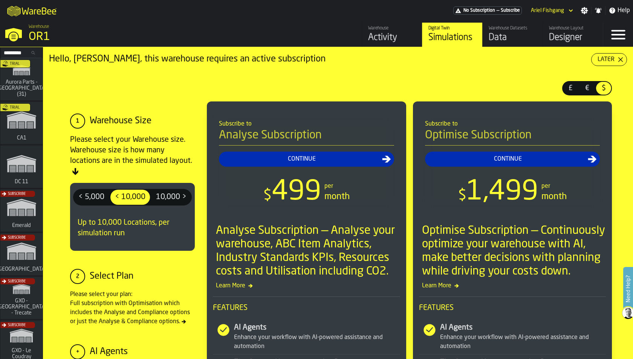
click at [376, 31] on div "Warehouse Activity" at bounding box center [392, 35] width 48 height 18
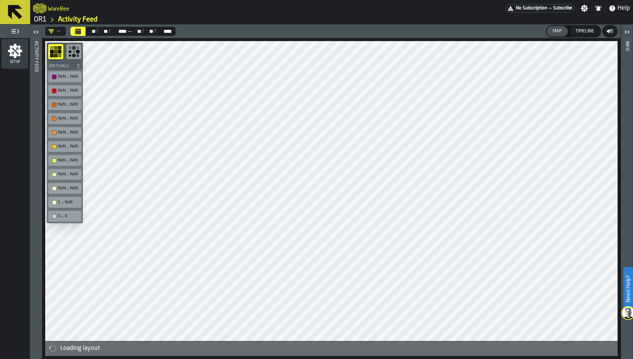
click at [42, 17] on link "OR1" at bounding box center [40, 19] width 13 height 8
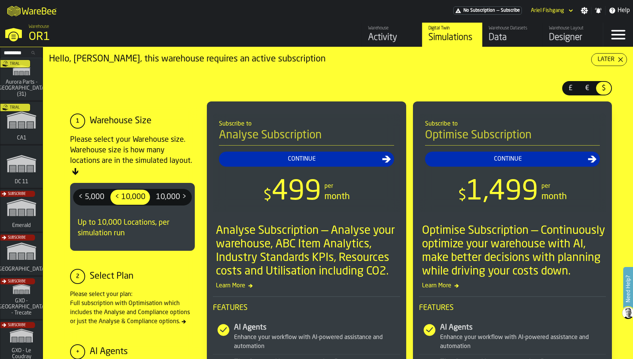
click at [551, 35] on div "Designer" at bounding box center [573, 38] width 48 height 12
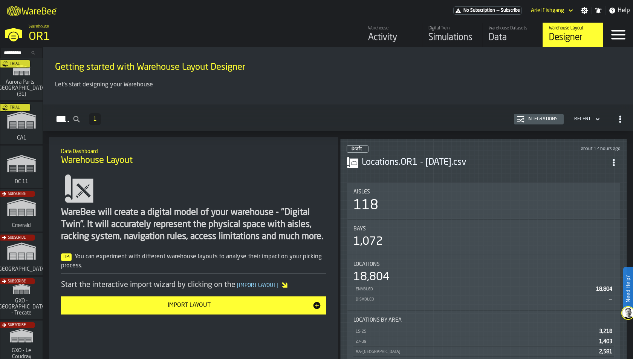
click at [530, 35] on div "Data" at bounding box center [513, 38] width 48 height 12
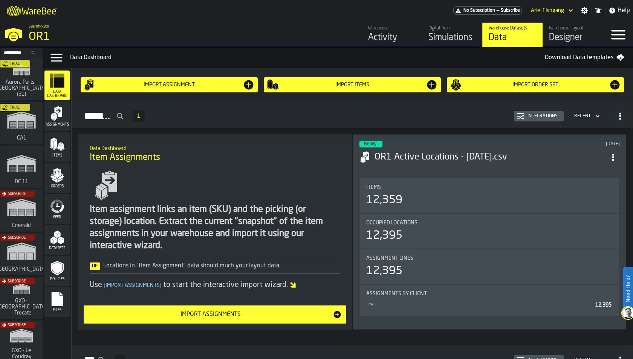
click at [59, 235] on polygon "menu Datasets" at bounding box center [58, 235] width 3 height 6
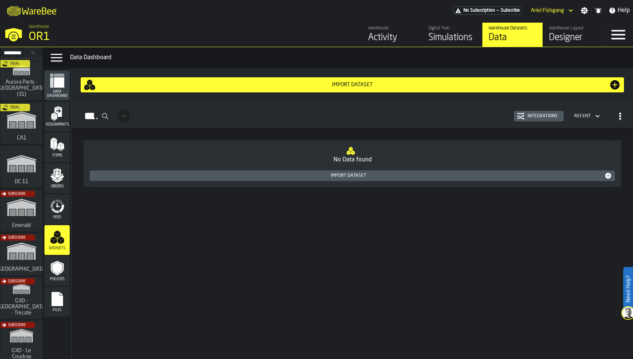
click at [59, 206] on icon "menu Feed" at bounding box center [58, 205] width 4 height 4
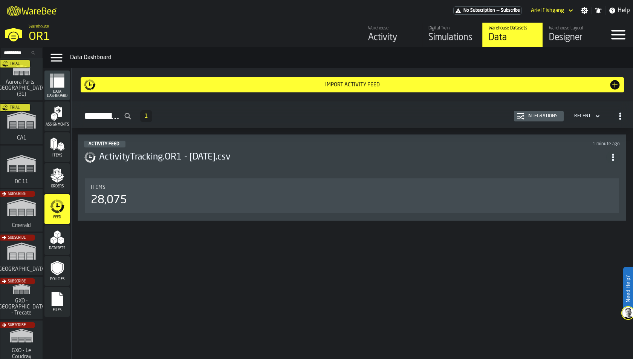
click at [59, 186] on span "Orders" at bounding box center [56, 186] width 25 height 4
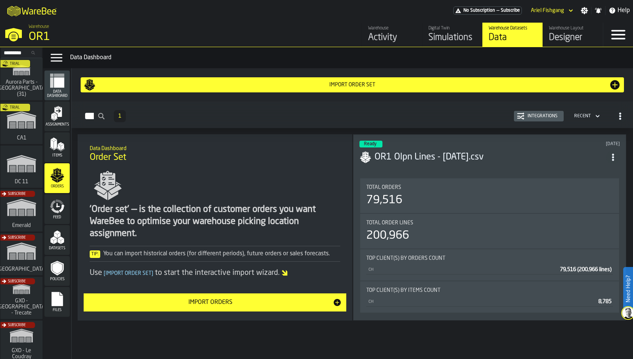
click at [60, 148] on polygon "menu Items" at bounding box center [59, 147] width 3 height 6
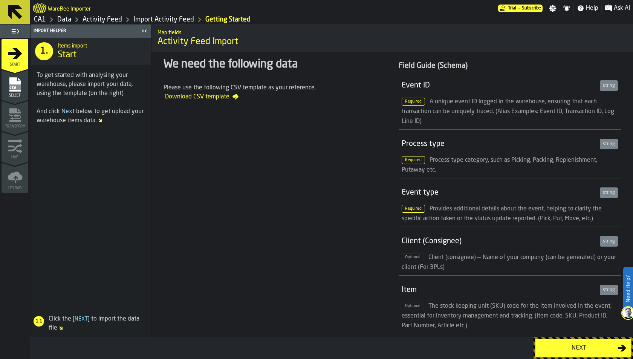
click at [19, 92] on div "Select" at bounding box center [15, 87] width 27 height 21
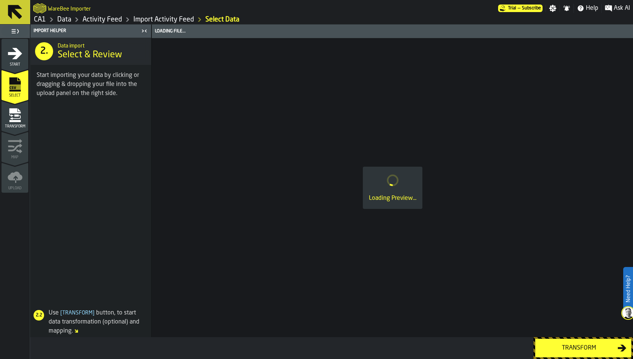
click at [15, 123] on div "Transform" at bounding box center [15, 118] width 27 height 21
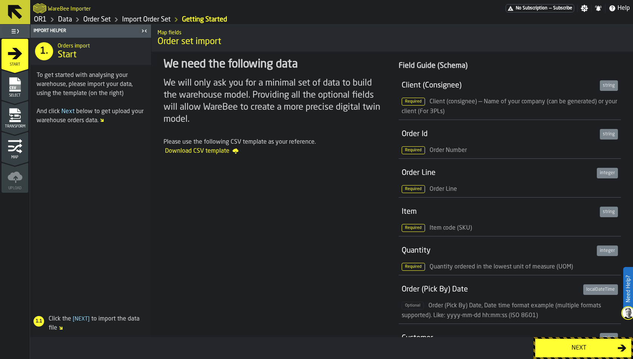
click at [15, 84] on rect "menu Select" at bounding box center [14, 86] width 11 height 5
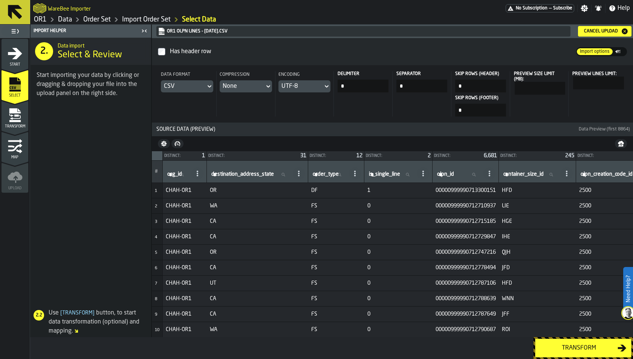
click at [20, 113] on icon "menu Transform" at bounding box center [14, 110] width 11 height 5
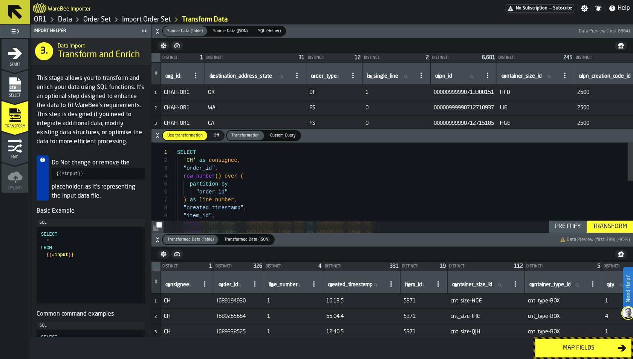
click at [160, 239] on icon "button-" at bounding box center [158, 240] width 8 height 8
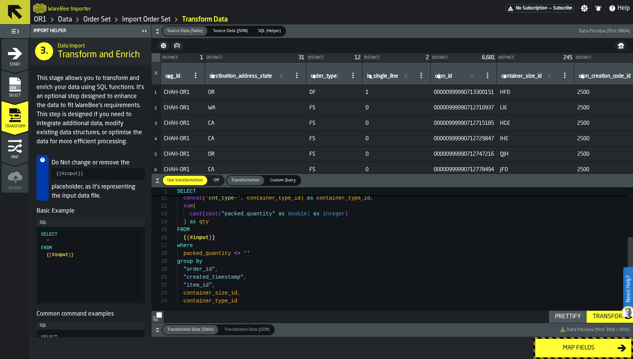
click at [21, 153] on div "Map" at bounding box center [15, 149] width 27 height 21
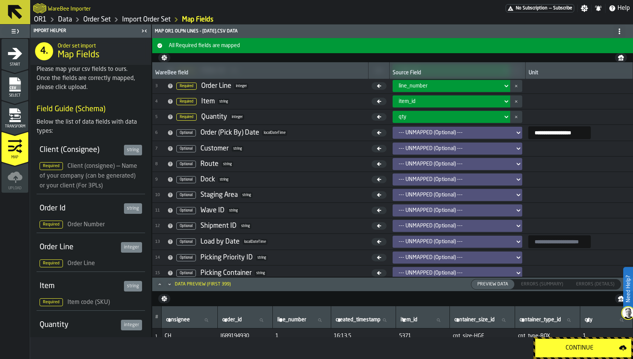
scroll to position [32, 0]
